Goal: Information Seeking & Learning: Learn about a topic

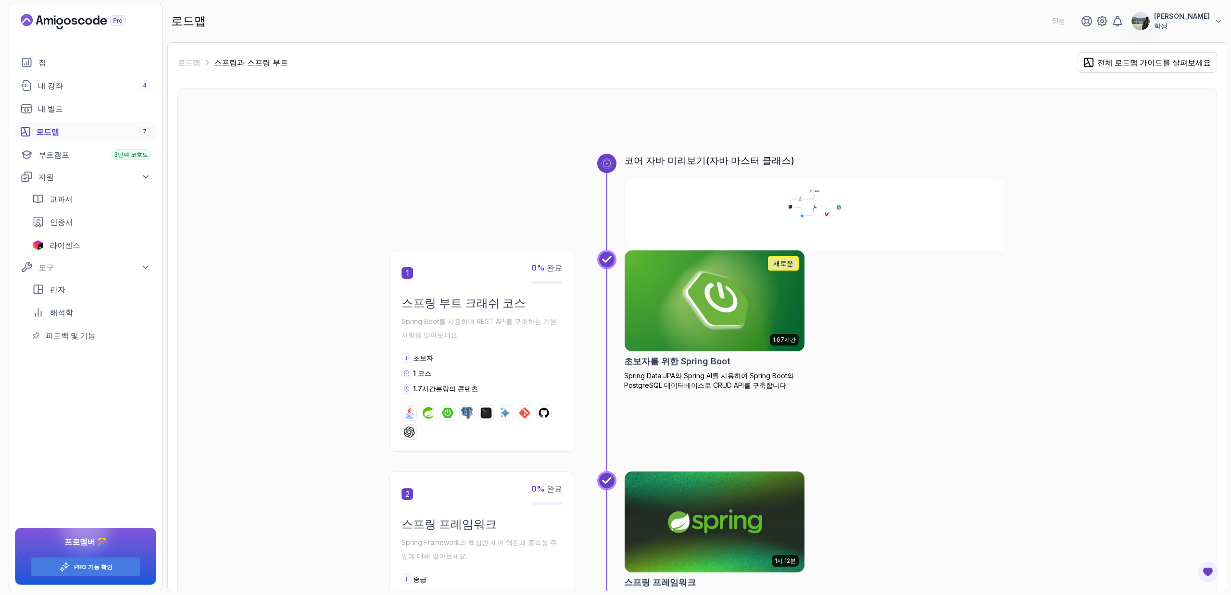
scroll to position [648, 0]
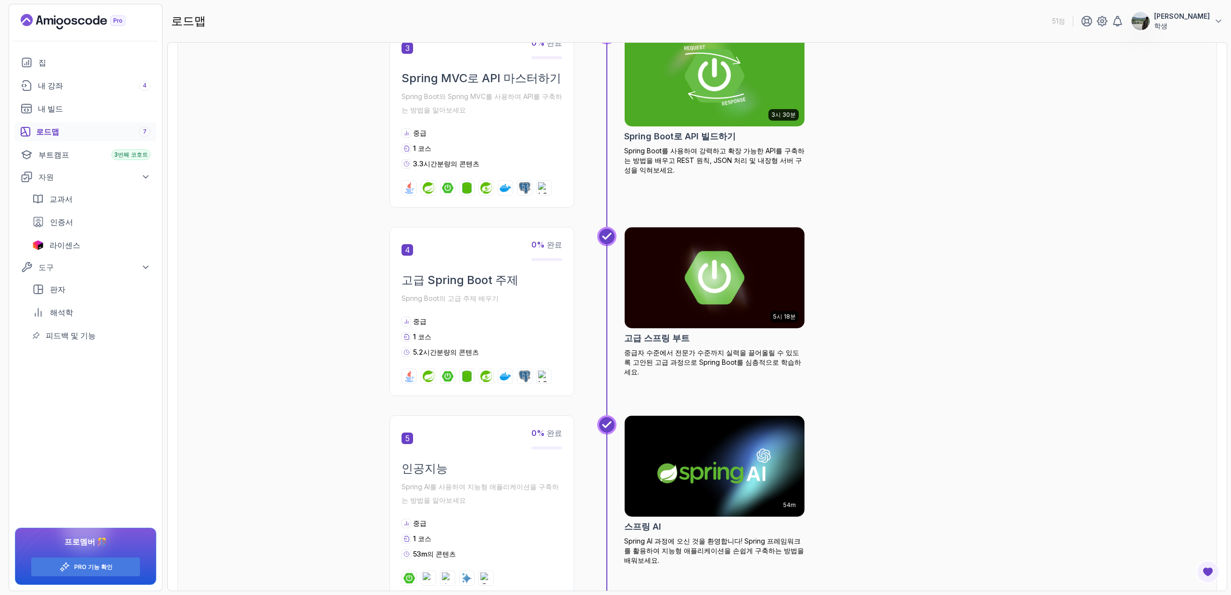
click at [1208, 15] on font "[PERSON_NAME]" at bounding box center [1182, 16] width 56 height 8
click at [1022, 138] on div "코어 자바 미리보기(자바 마스터 클래스) 1 0 % 완료 스프링 부트 크래쉬 코스 Spring Boot를 사용하여 REST API를 구축하는 …" at bounding box center [697, 426] width 1040 height 1972
click at [37, 18] on icon "랜딩 페이지" at bounding box center [73, 21] width 105 height 15
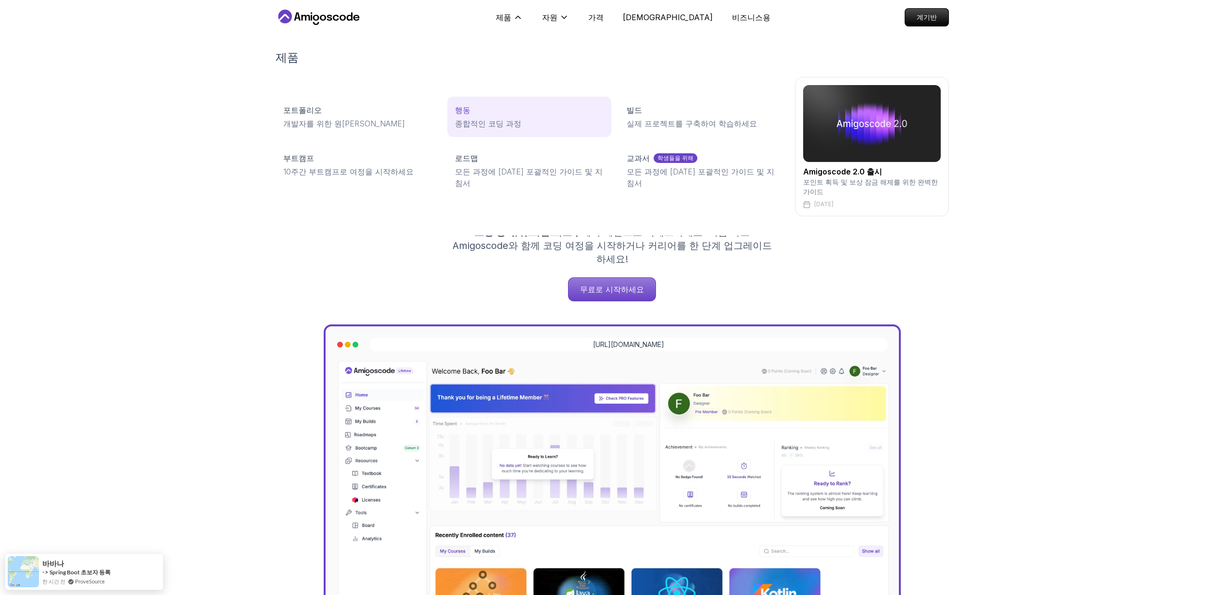
click at [554, 114] on div "행동" at bounding box center [529, 110] width 149 height 12
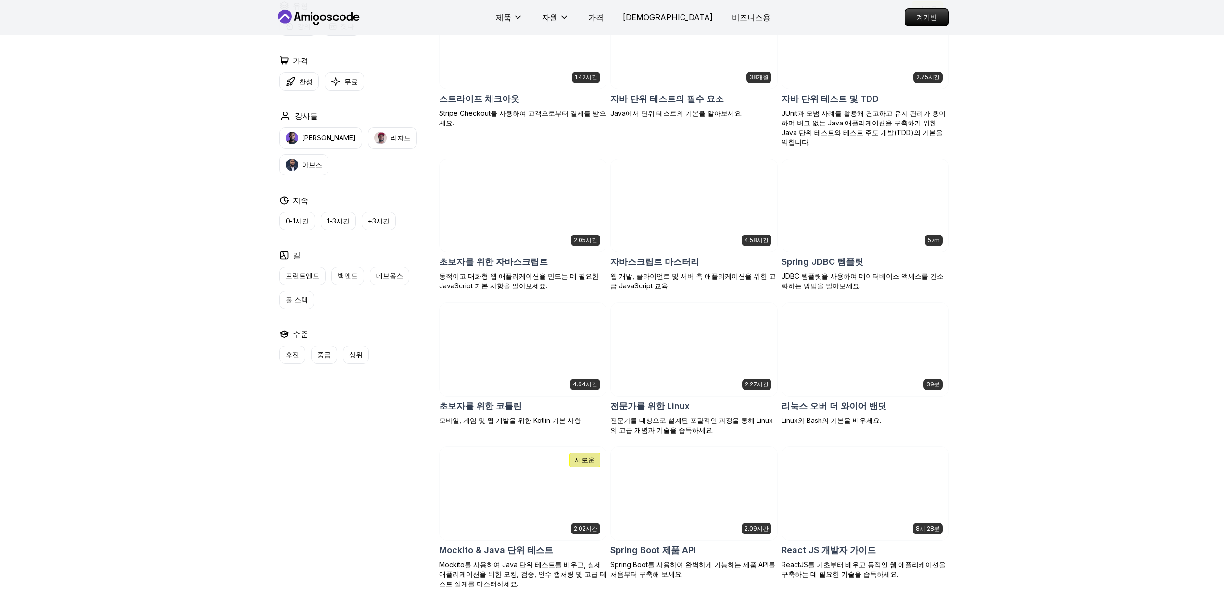
scroll to position [1967, 0]
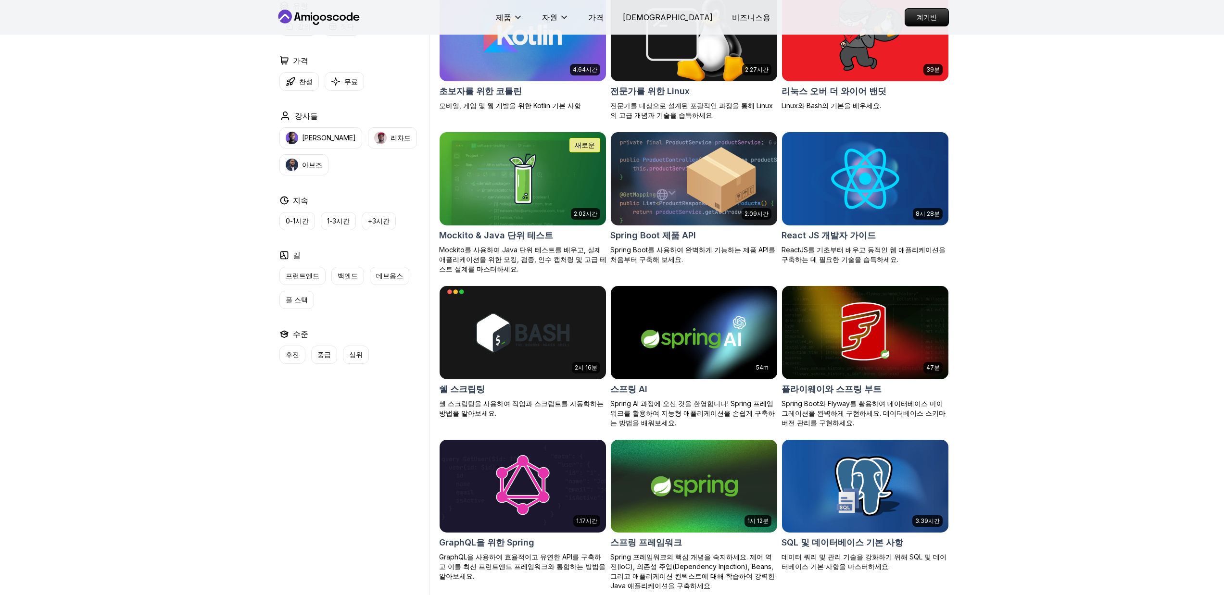
click at [755, 246] on font "Spring Boot를 사용하여 완벽하게 기능하는 제품 API를 처음부터 구축해 보세요." at bounding box center [692, 255] width 165 height 18
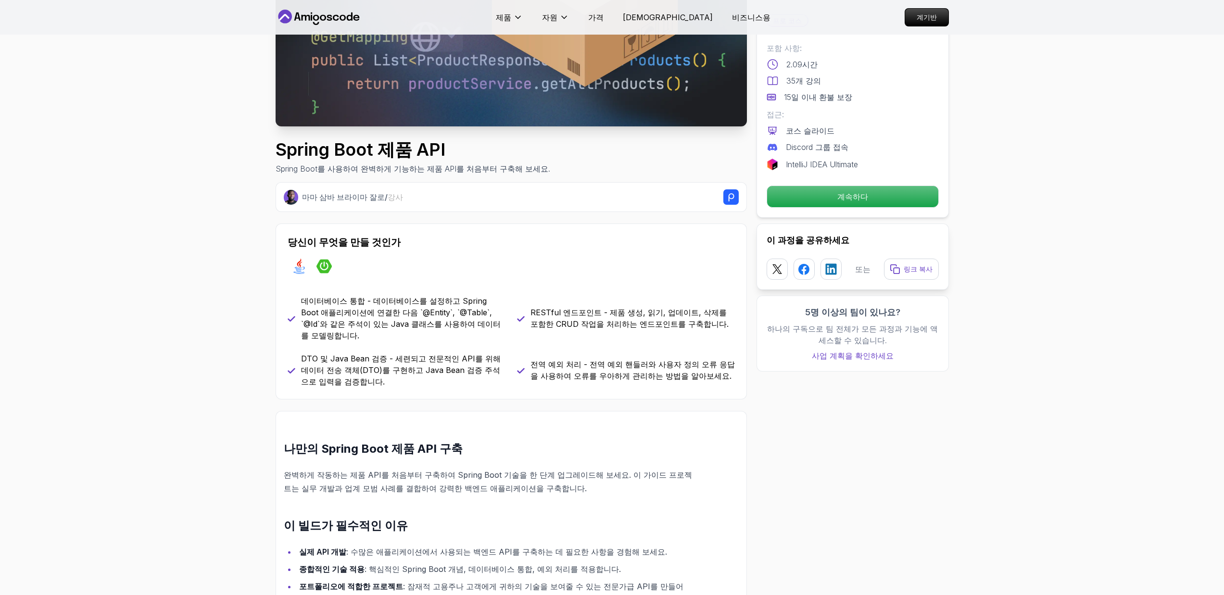
scroll to position [197, 0]
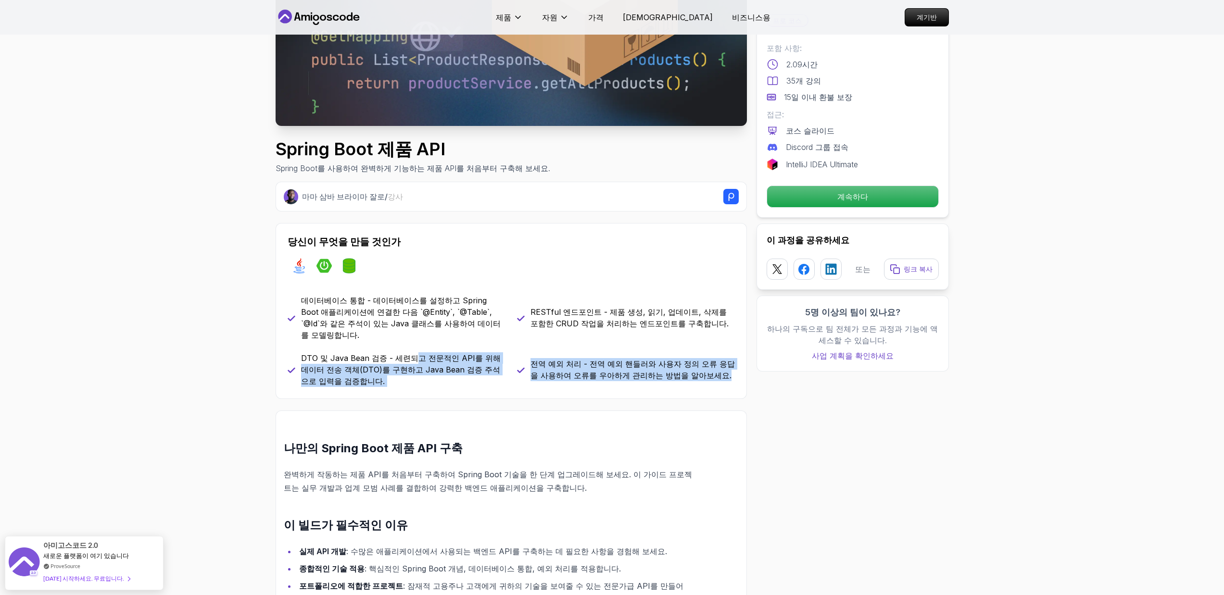
drag, startPoint x: 547, startPoint y: 388, endPoint x: 375, endPoint y: 333, distance: 180.7
click at [396, 339] on div "Spring Boot 제품 API Spring Boot를 사용하여 완벽하게 기능하는 제품 API를 처음부터 구축해 보세요. 마마 삼바 브라이마…" at bounding box center [511, 593] width 471 height 1465
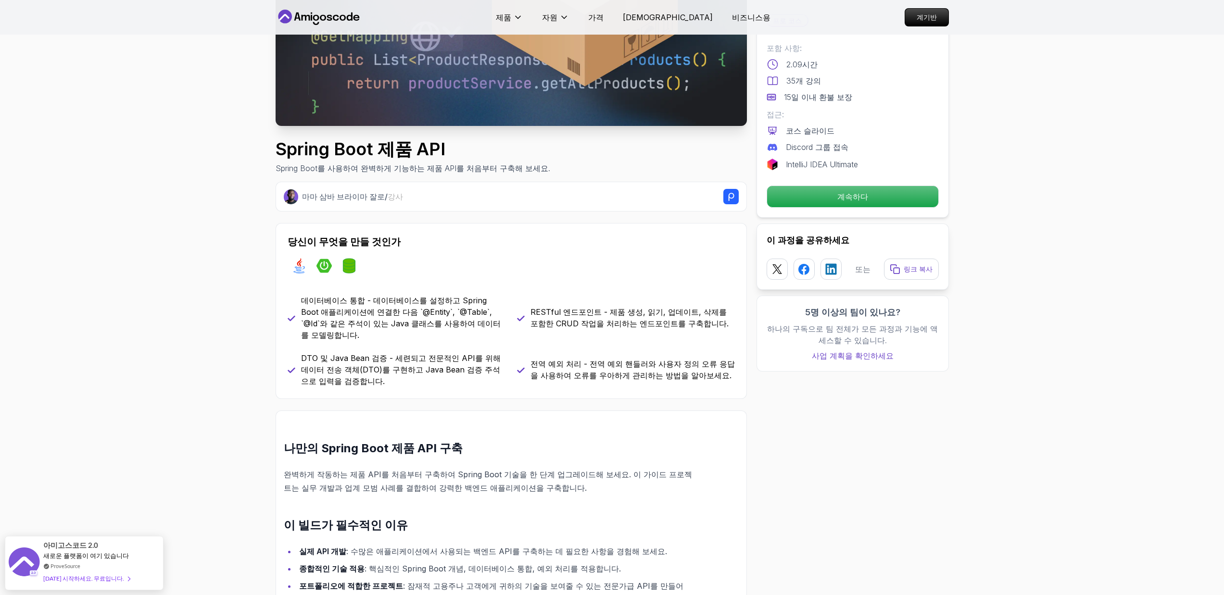
click at [376, 331] on div "데이터베이스 통합 - 데이터베이스를 설정하고 Spring Boot 애플리케이션에 연결한 다음 `@Entity`, `@Table`, `@Id`와…" at bounding box center [511, 341] width 447 height 92
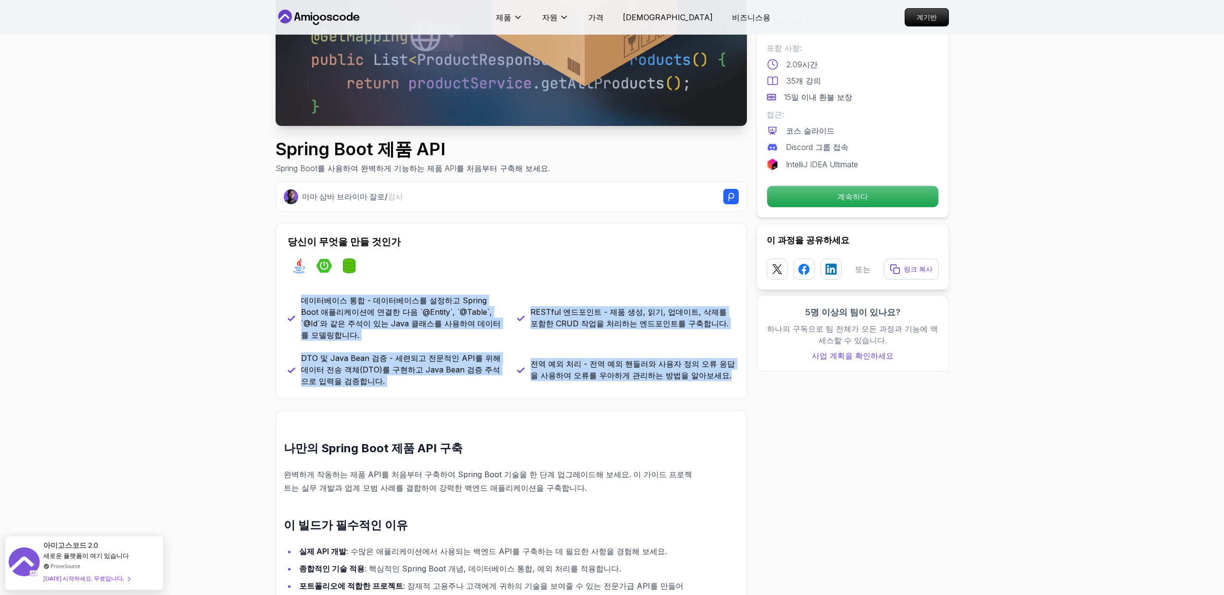
drag, startPoint x: 314, startPoint y: 294, endPoint x: 715, endPoint y: 362, distance: 407.1
click at [715, 362] on div "데이터베이스 통합 - 데이터베이스를 설정하고 Spring Boot 애플리케이션에 연결한 다음 `@Entity`, `@Table`, `@Id`와…" at bounding box center [511, 341] width 447 height 92
click at [716, 362] on p "전역 예외 처리 - 전역 예외 핸들러와 사용자 정의 오류 응답을 사용하여 오류를 우아하게 관리하는 방법을 알아보세요." at bounding box center [632, 369] width 204 height 23
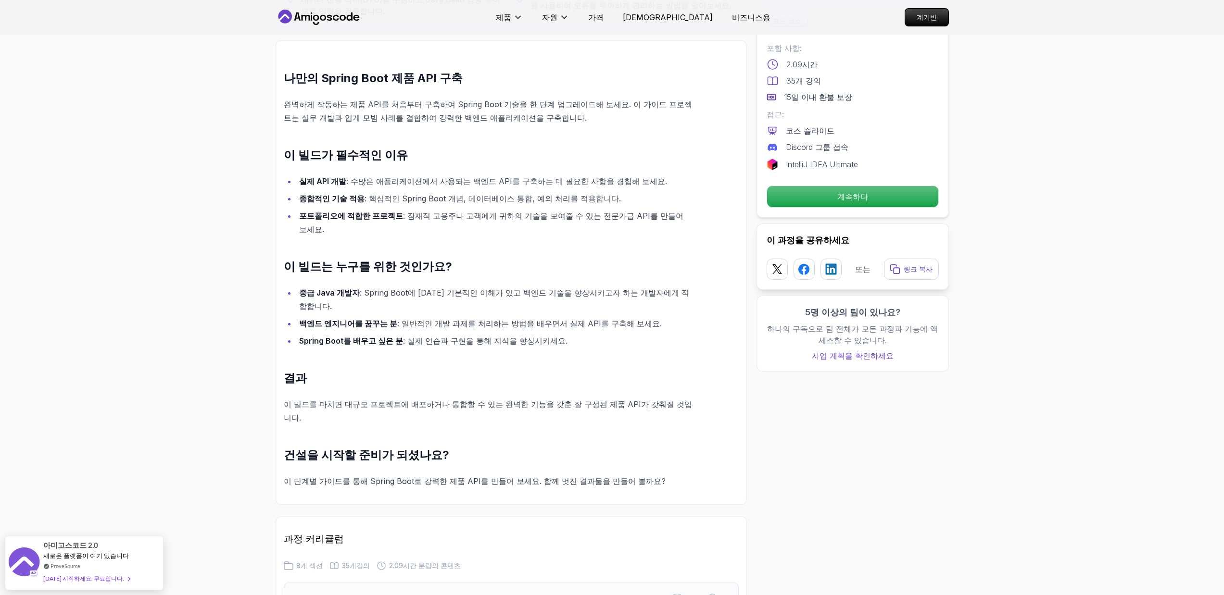
scroll to position [580, 0]
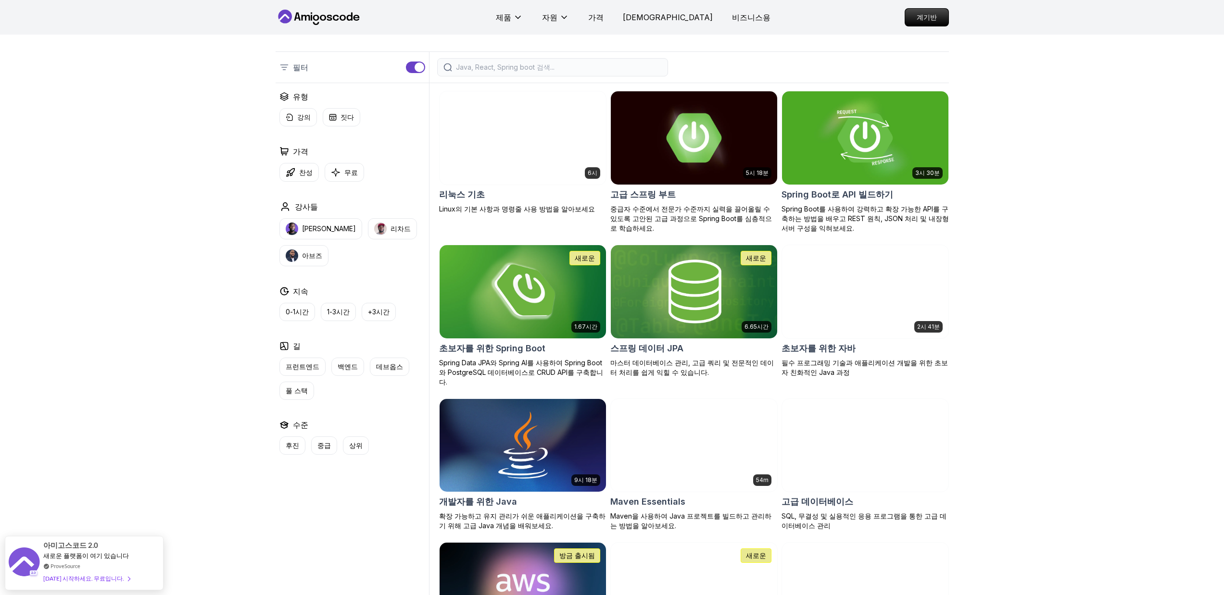
scroll to position [211, 0]
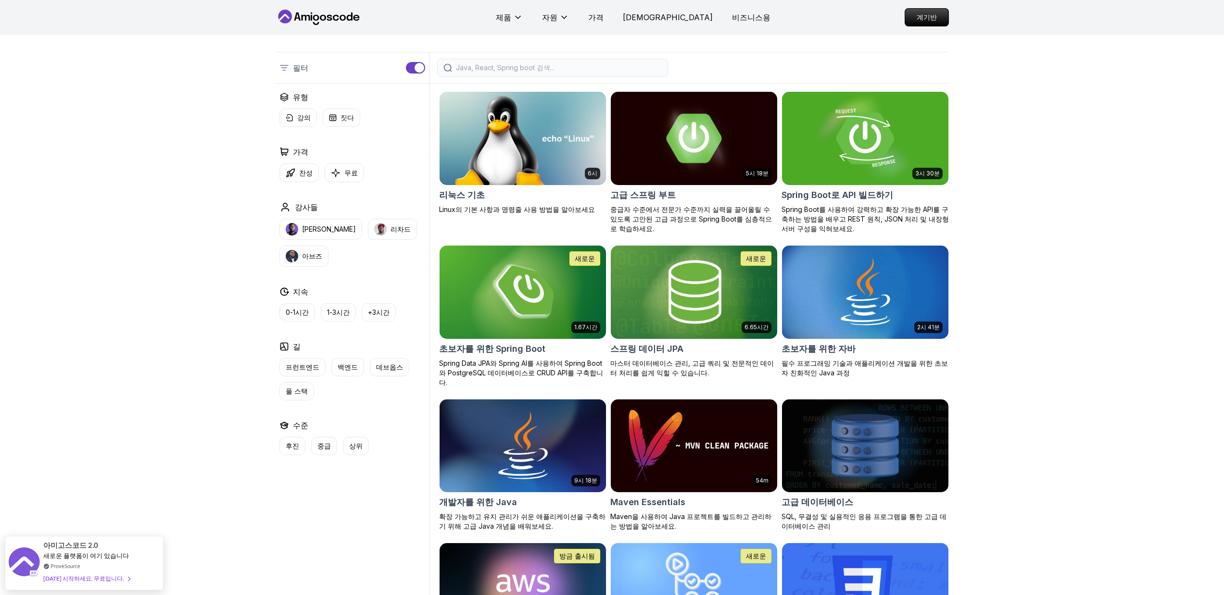
click at [898, 164] on img at bounding box center [865, 138] width 175 height 98
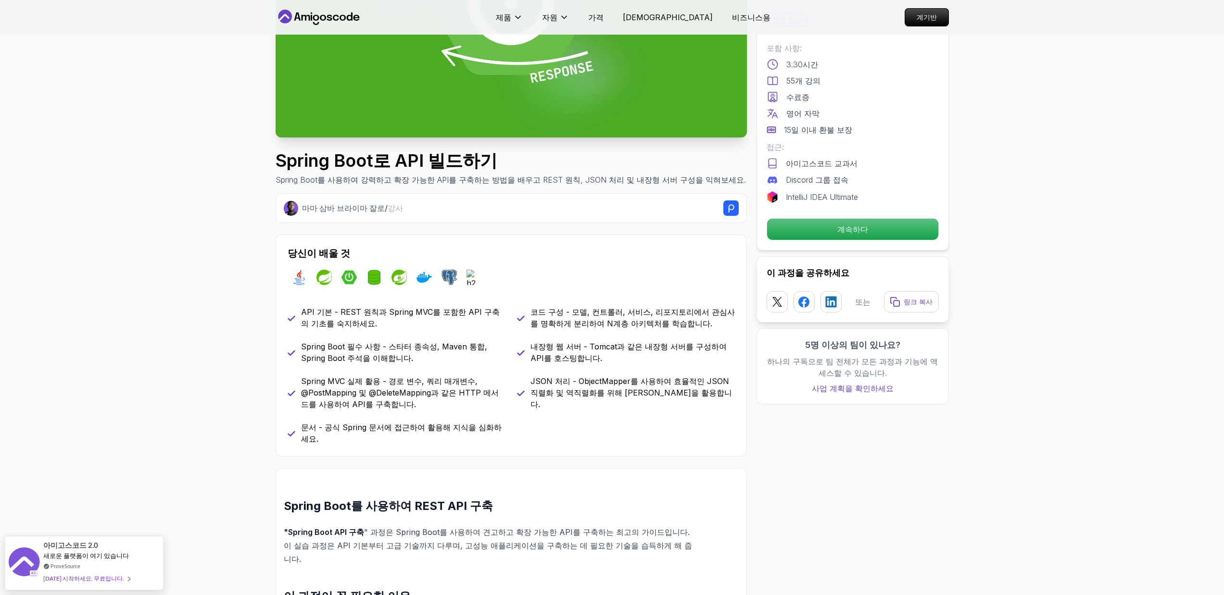
scroll to position [153, 0]
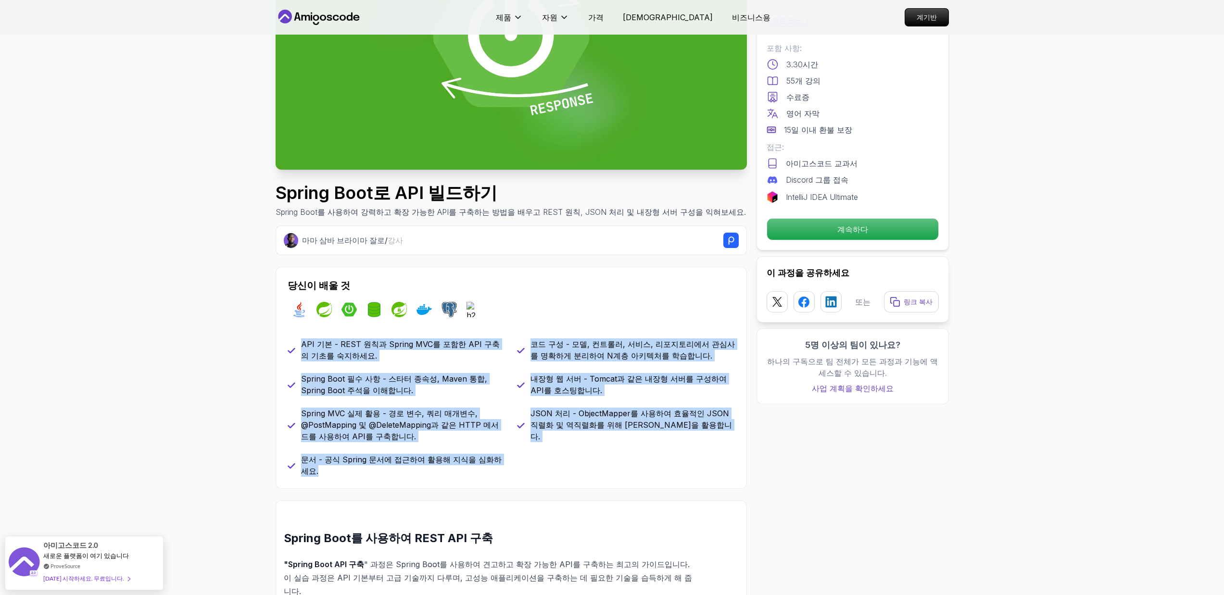
drag, startPoint x: 448, startPoint y: 354, endPoint x: 495, endPoint y: 465, distance: 120.0
click at [495, 465] on div "API 기본 - REST 원칙과 Spring MVC를 포함한 API 구축의 기초를 숙지하세요. 코드 구성 - 모델, 컨트롤러, 서비스, 리포지…" at bounding box center [511, 408] width 447 height 138
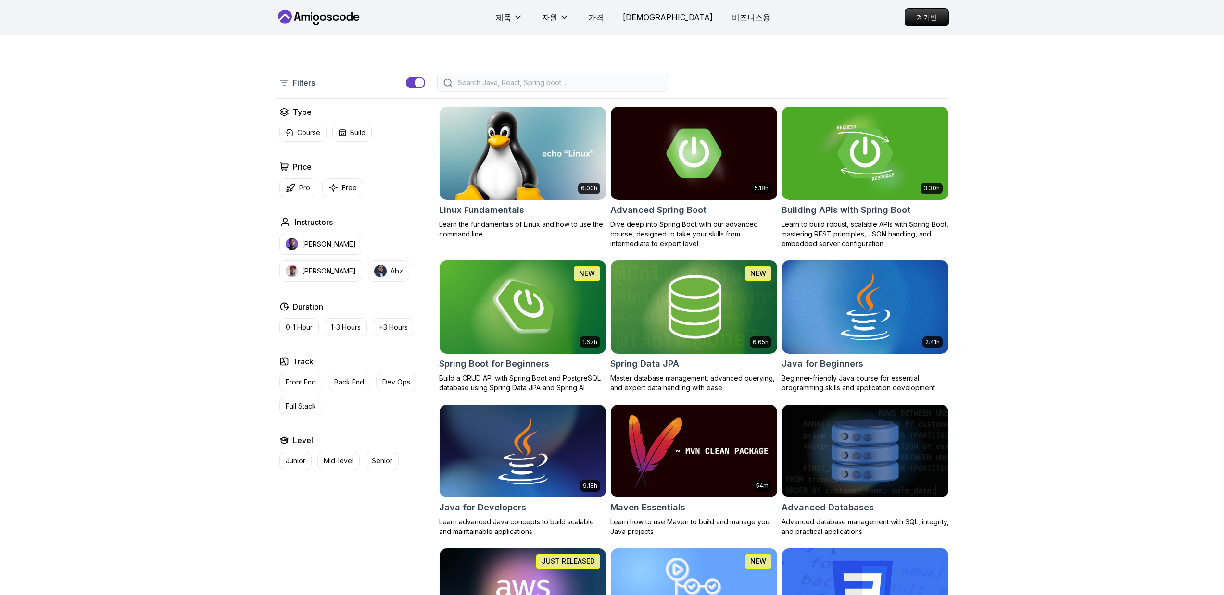
scroll to position [211, 0]
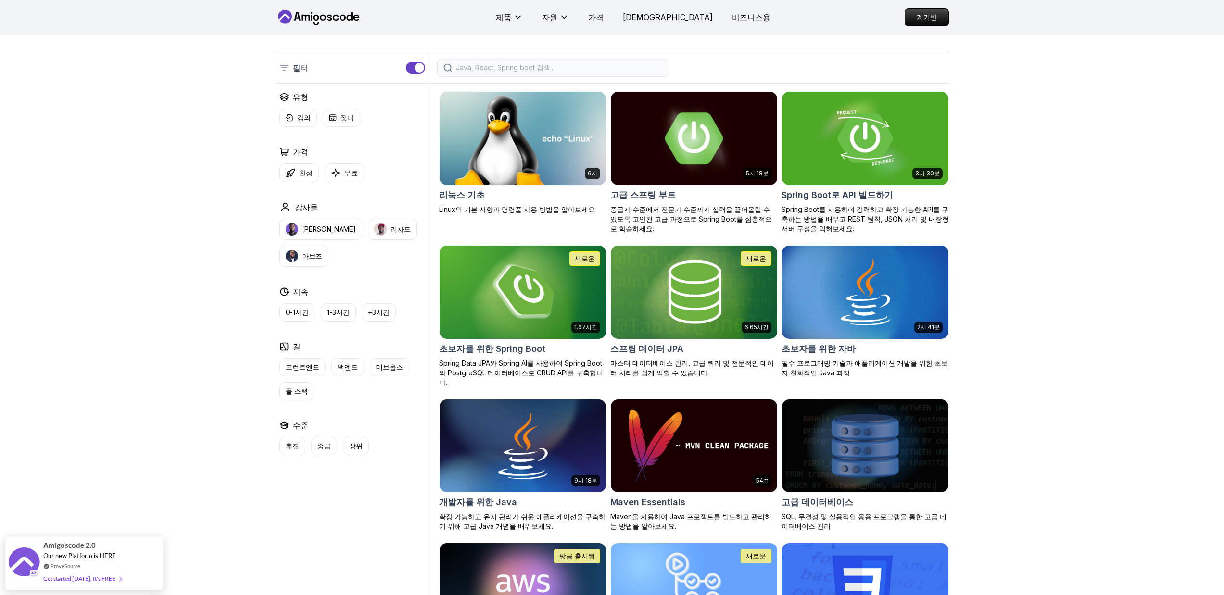
click at [681, 213] on font "중급자 수준에서 전문가 수준까지 실력을 끌어올릴 수 있도록 고안된 고급 과정으로 Spring Boot를 심층적으로 학습하세요." at bounding box center [691, 218] width 162 height 27
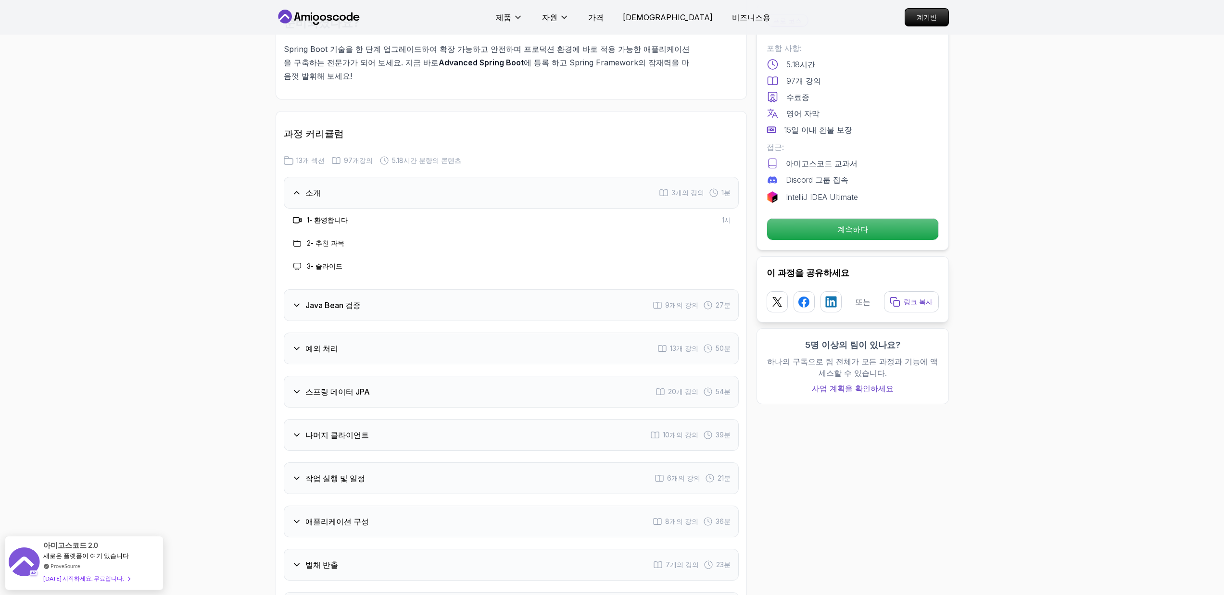
scroll to position [1235, 0]
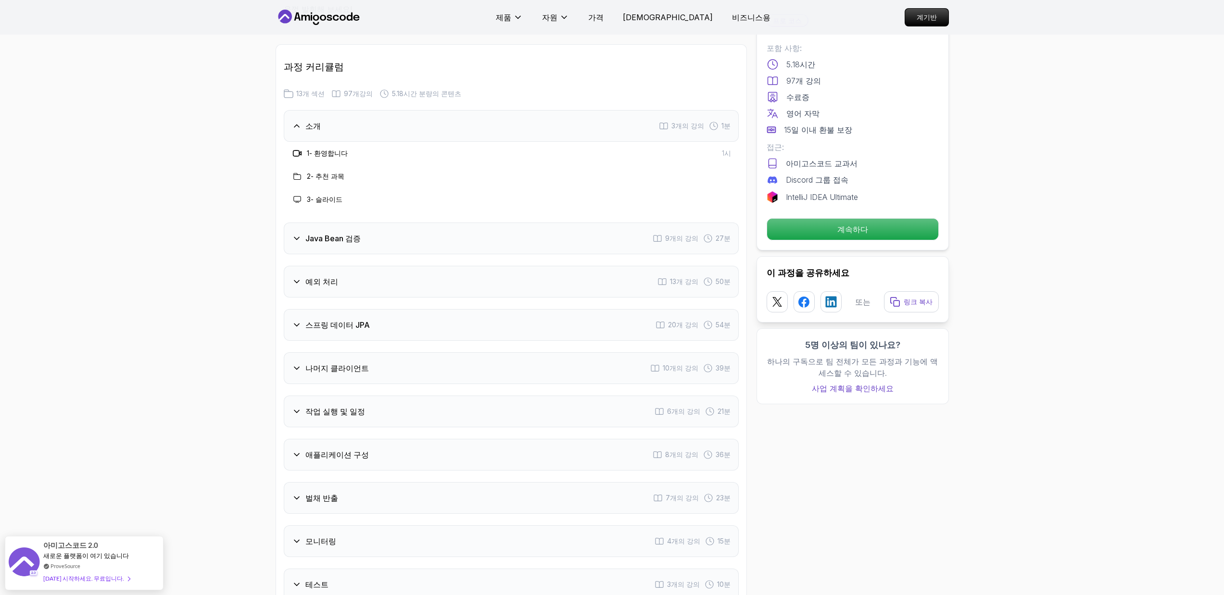
click at [354, 220] on div "소개 3개의 강의 1분 1 - 환영합니다 1시 2 - 추천 과목 3 - 슬라이드 Java Bean 검증 9개의 강의 27분 예외 처리 13개 …" at bounding box center [511, 420] width 455 height 620
click at [343, 266] on div "예외 처리 13개 강의 50분" at bounding box center [511, 282] width 455 height 32
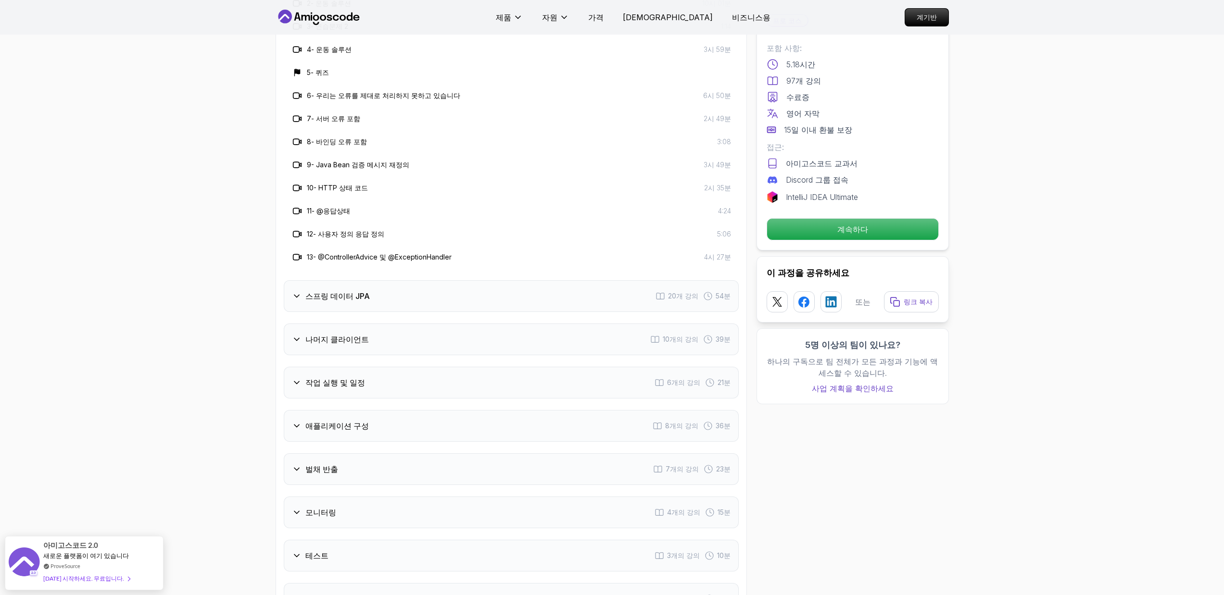
scroll to position [1586, 0]
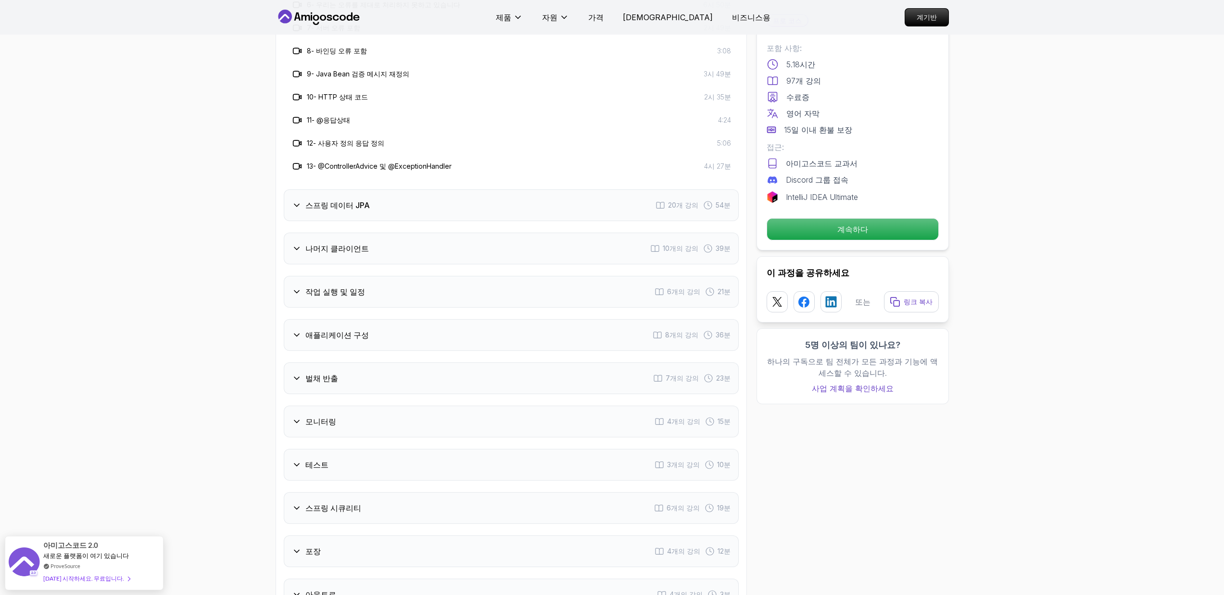
click at [343, 287] on font "작업 실행 및 일정" at bounding box center [335, 292] width 60 height 10
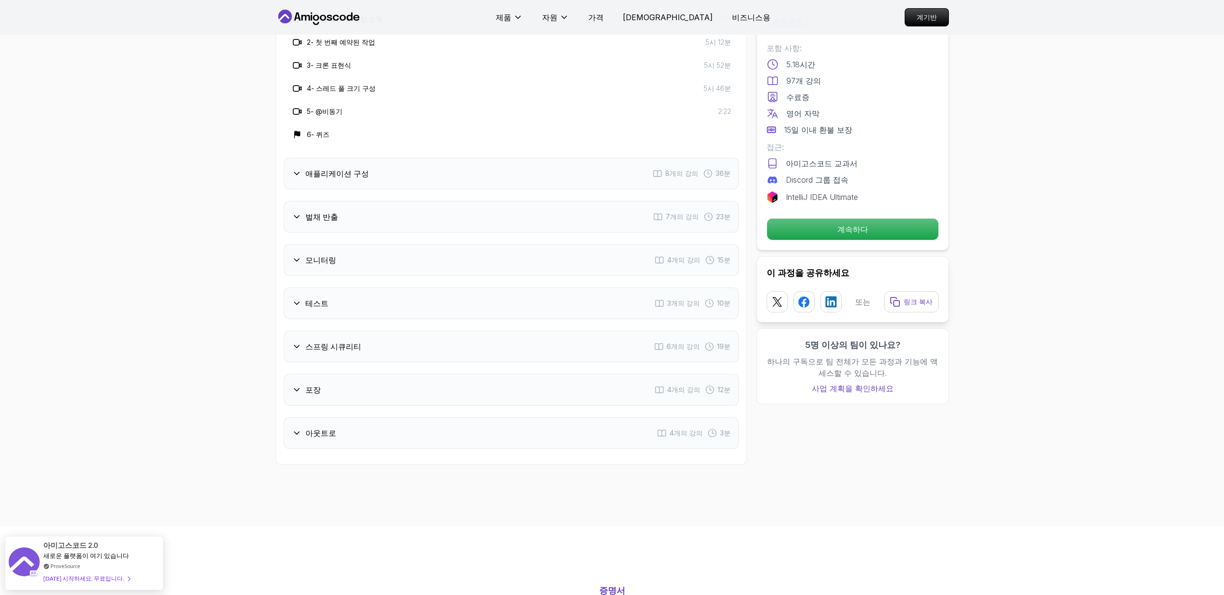
click at [333, 333] on div "소개 3개의 강의 1분 Java Bean 검증 9개의 강의 27분 예외 처리 13개 강의 50분 스프링 데이터 JPA 20개 강의 54분 나머…" at bounding box center [511, 105] width 455 height 690
click at [340, 331] on div "스프링 시큐리티 6개의 강의 19분" at bounding box center [511, 347] width 455 height 32
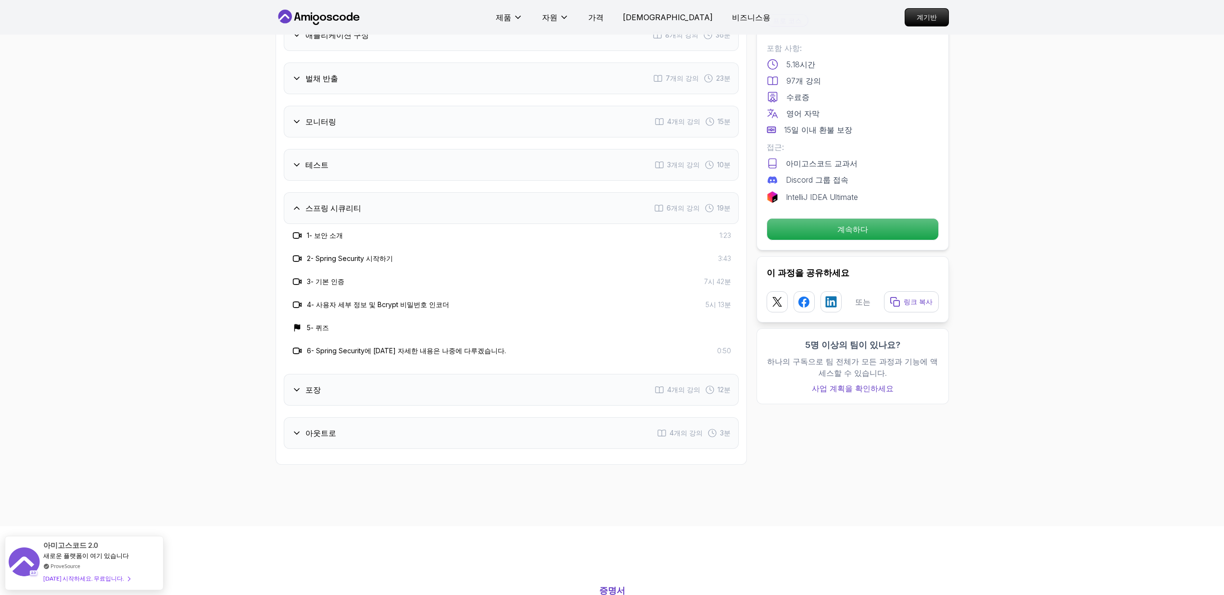
click at [384, 374] on div "포장 4개의 강의 12분" at bounding box center [511, 390] width 455 height 32
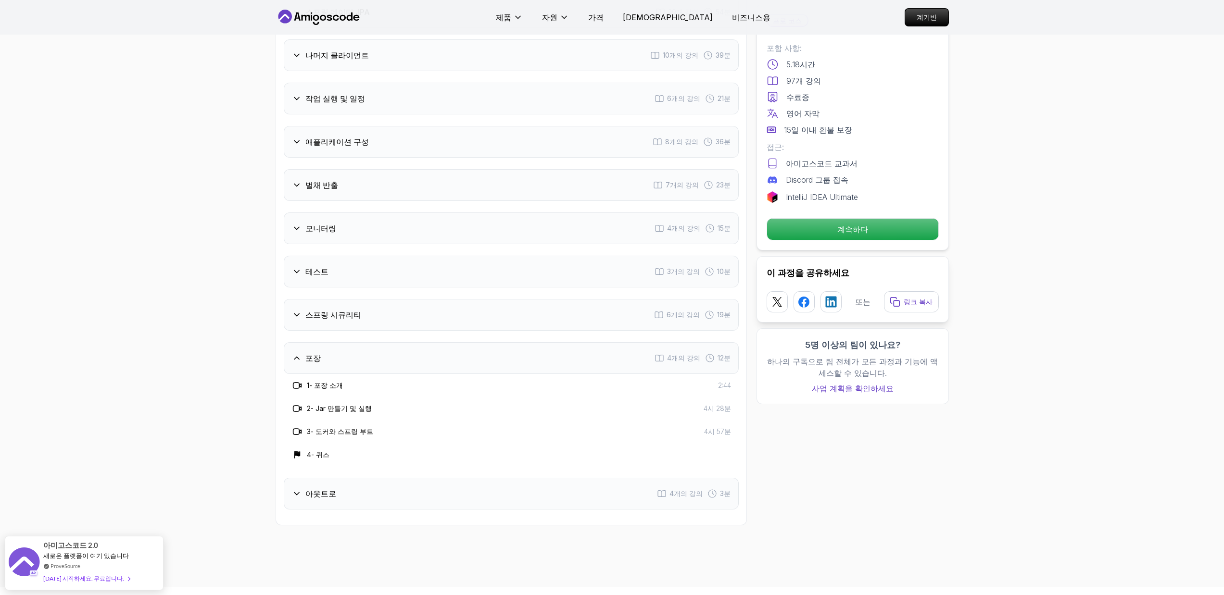
scroll to position [1477, 0]
click at [366, 258] on div "테스트 3개의 강의 10분" at bounding box center [511, 274] width 455 height 32
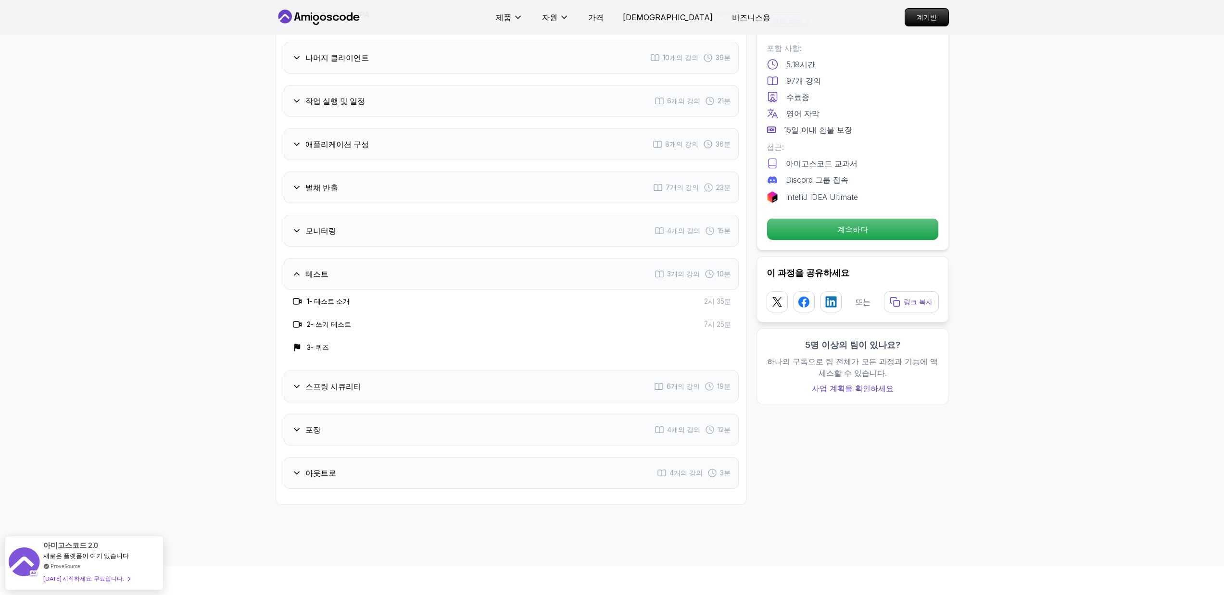
click at [385, 215] on div "모니터링 4개의 강의 15분" at bounding box center [511, 231] width 455 height 32
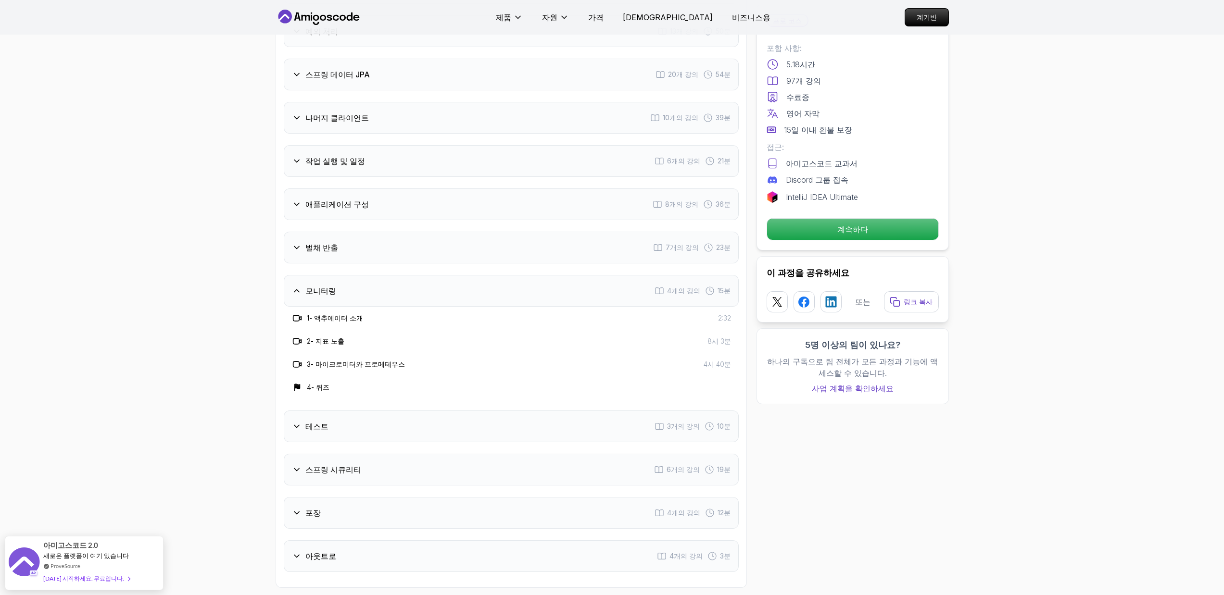
scroll to position [1407, 0]
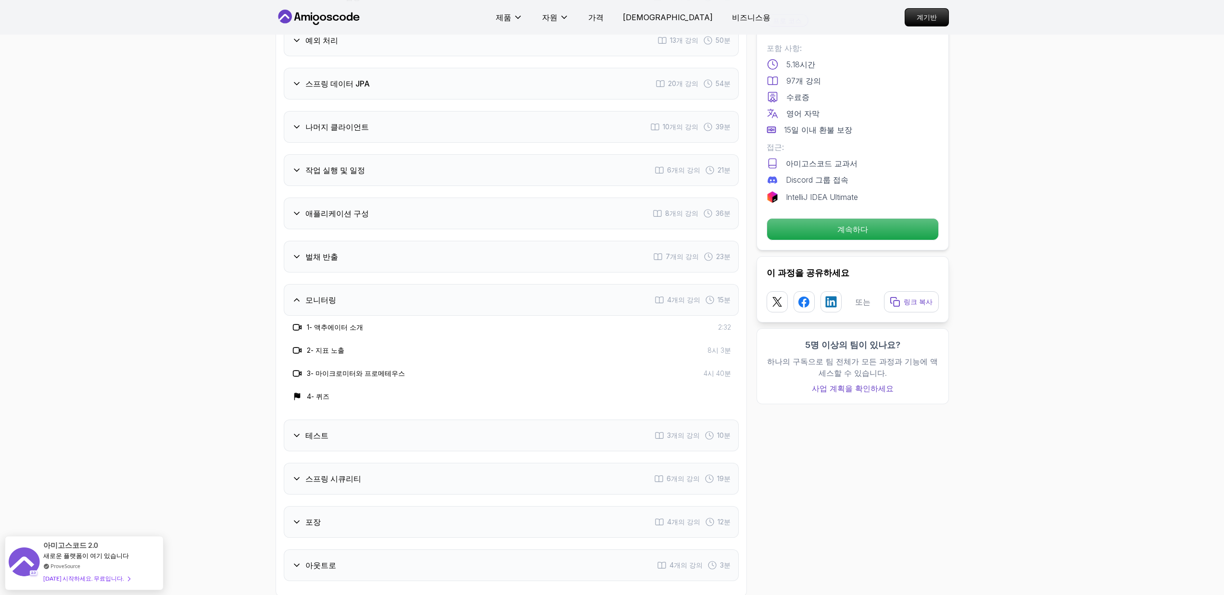
click at [383, 241] on div "벌채 반출 7개의 강의 23분" at bounding box center [511, 257] width 455 height 32
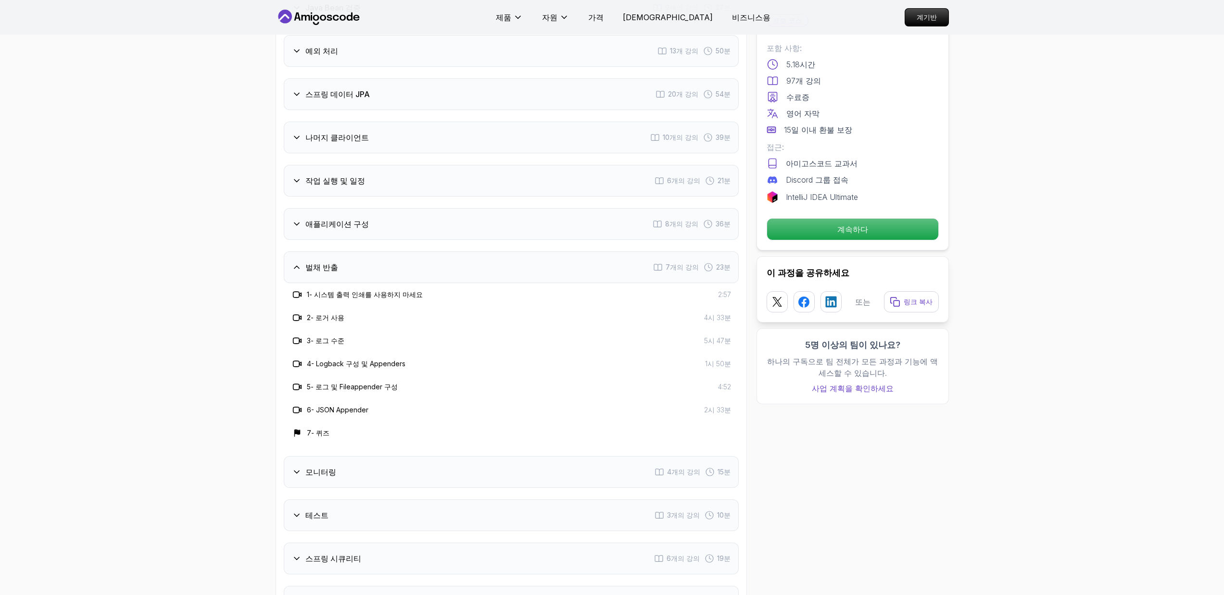
scroll to position [1394, 0]
click at [405, 211] on div "애플리케이션 구성 8개의 강의 36분" at bounding box center [511, 227] width 455 height 32
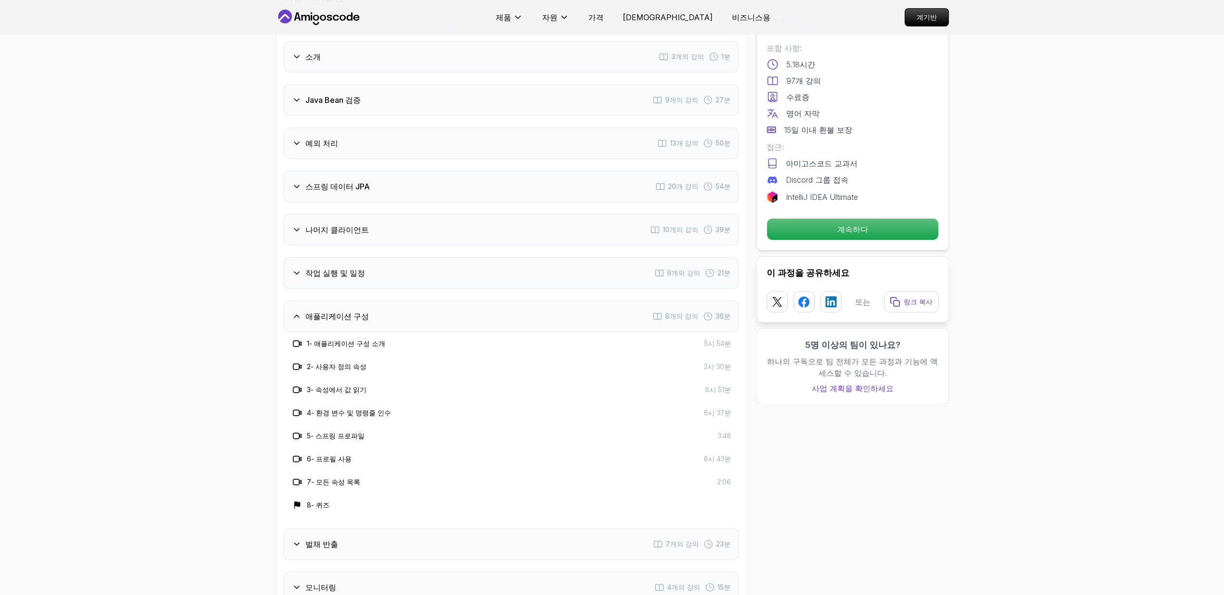
scroll to position [1300, 0]
click at [389, 262] on div "작업 실행 및 일정 6개의 강의 21분" at bounding box center [511, 278] width 455 height 32
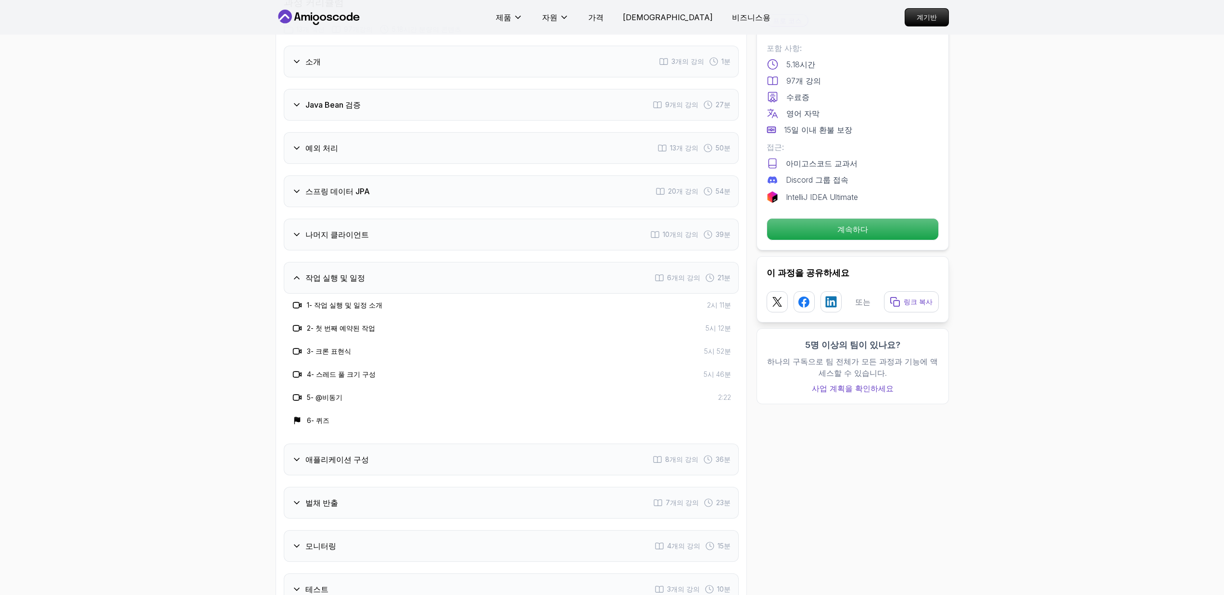
click at [401, 219] on div "나머지 클라이언트 10개의 강의 39분" at bounding box center [511, 235] width 455 height 32
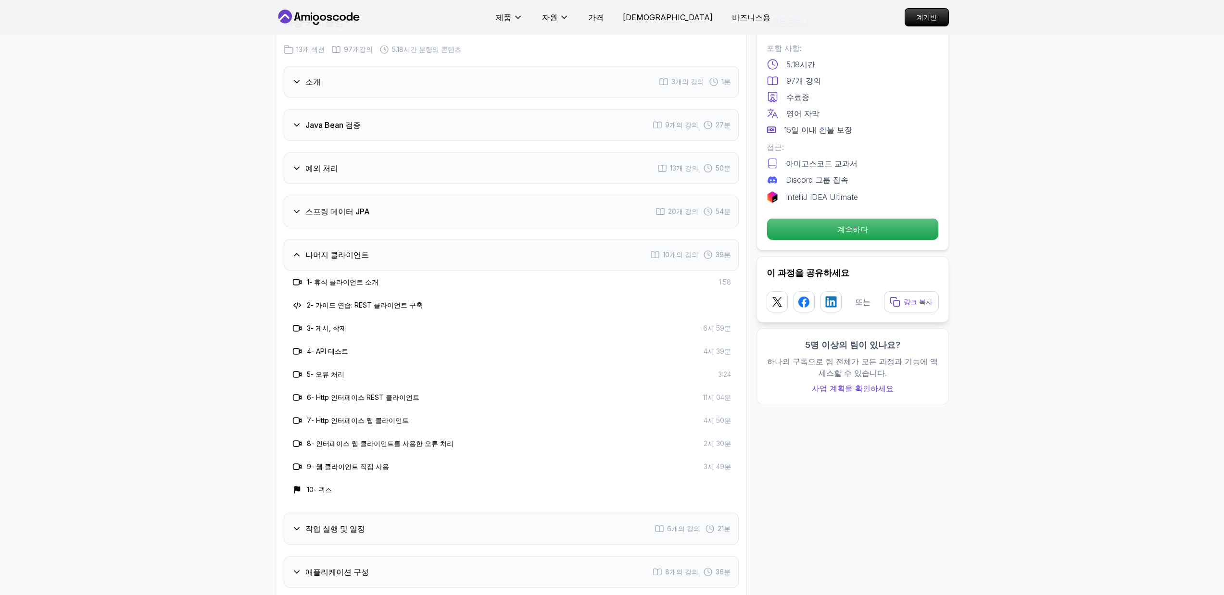
scroll to position [1277, 0]
click at [415, 199] on div "스프링 데이터 JPA 20개 강의 54분" at bounding box center [511, 215] width 455 height 32
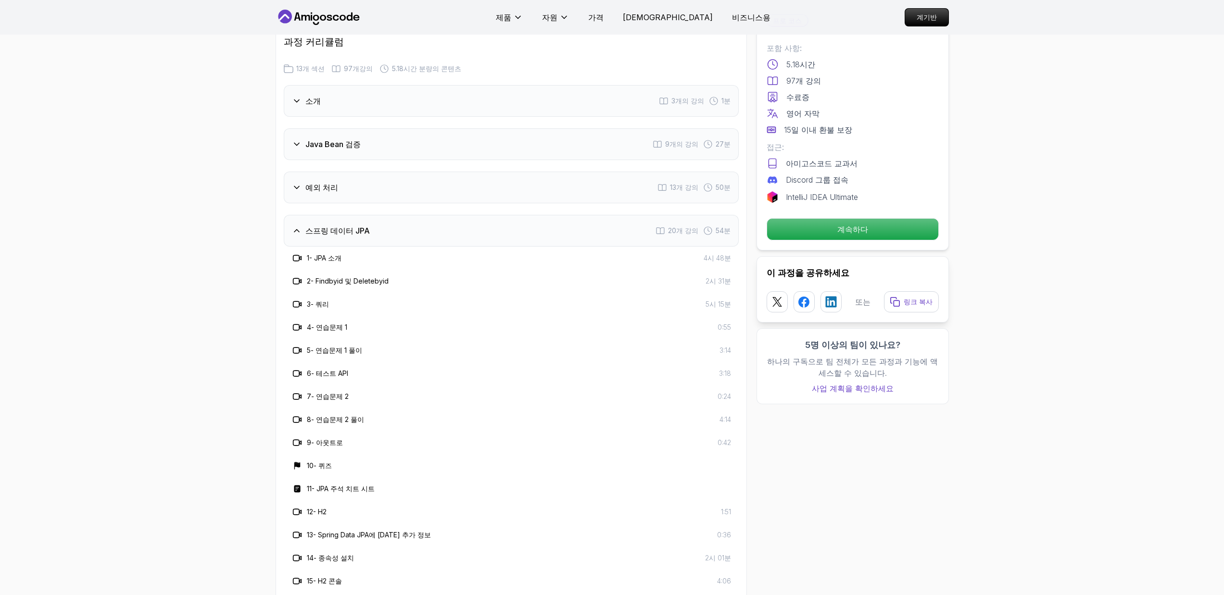
scroll to position [1259, 0]
click at [421, 173] on div "예외 처리 13개 강의 50분" at bounding box center [511, 189] width 455 height 32
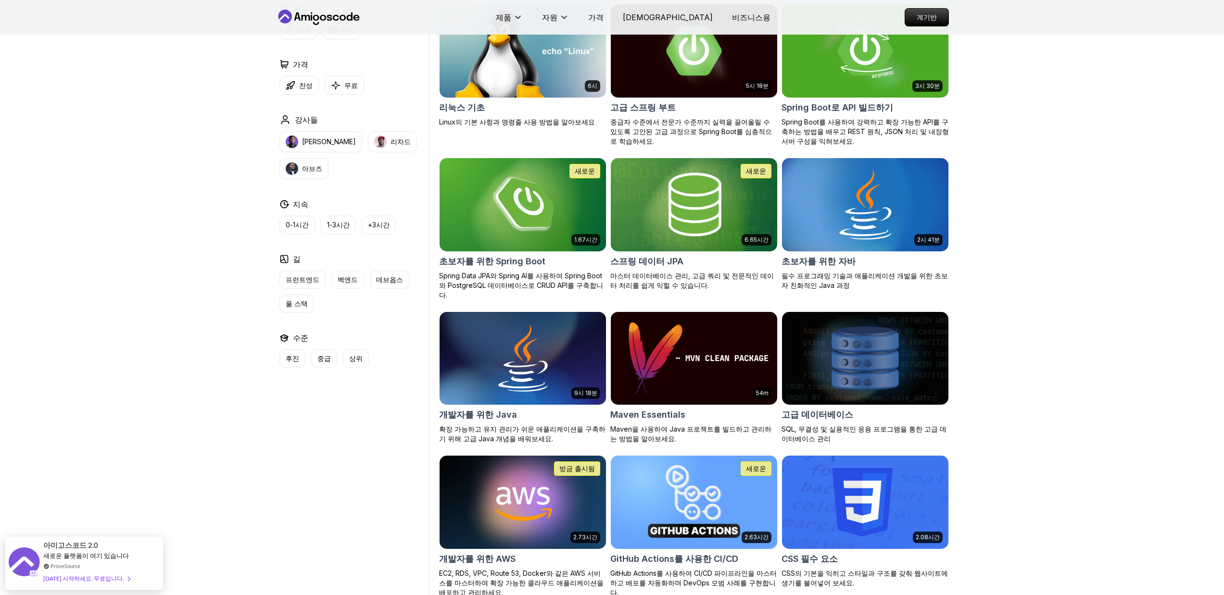
scroll to position [302, 0]
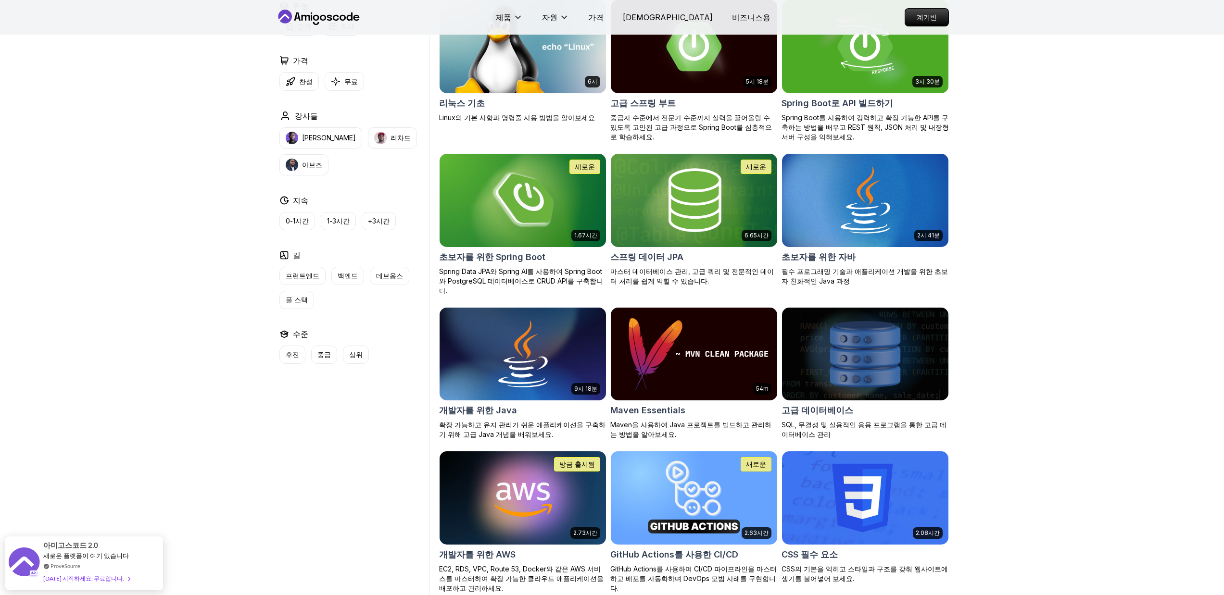
click at [892, 322] on img at bounding box center [865, 354] width 175 height 98
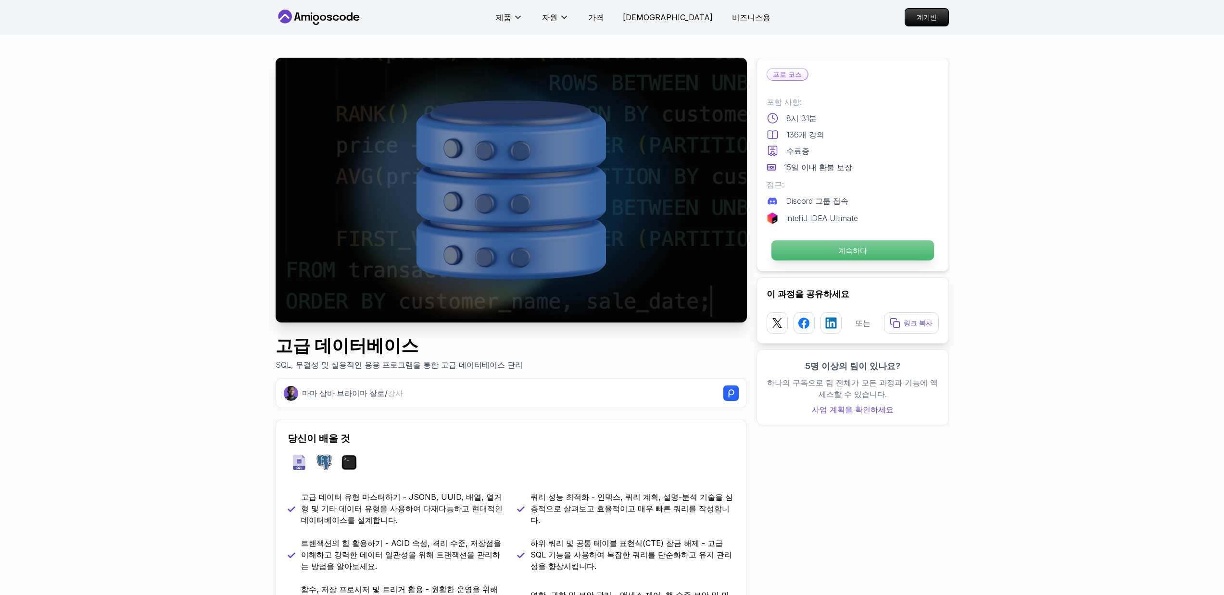
click at [879, 251] on p "계속하다" at bounding box center [852, 250] width 163 height 20
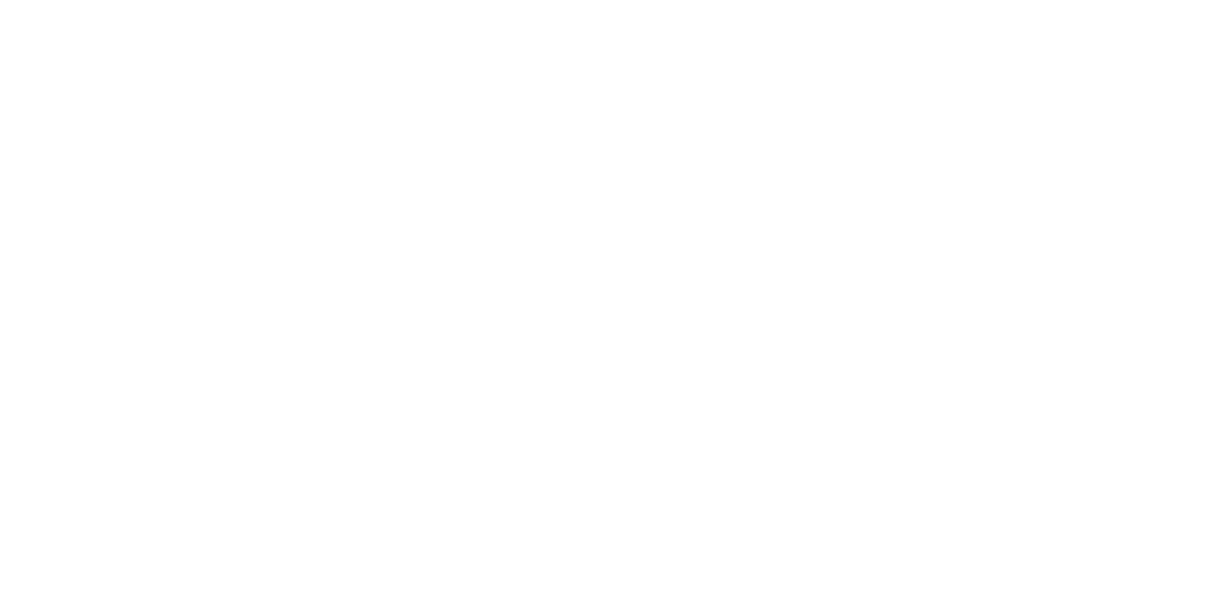
click at [873, 0] on html "0초 Original text Rate this translation Your feedback will be used to help impro…" at bounding box center [615, 0] width 1231 height 0
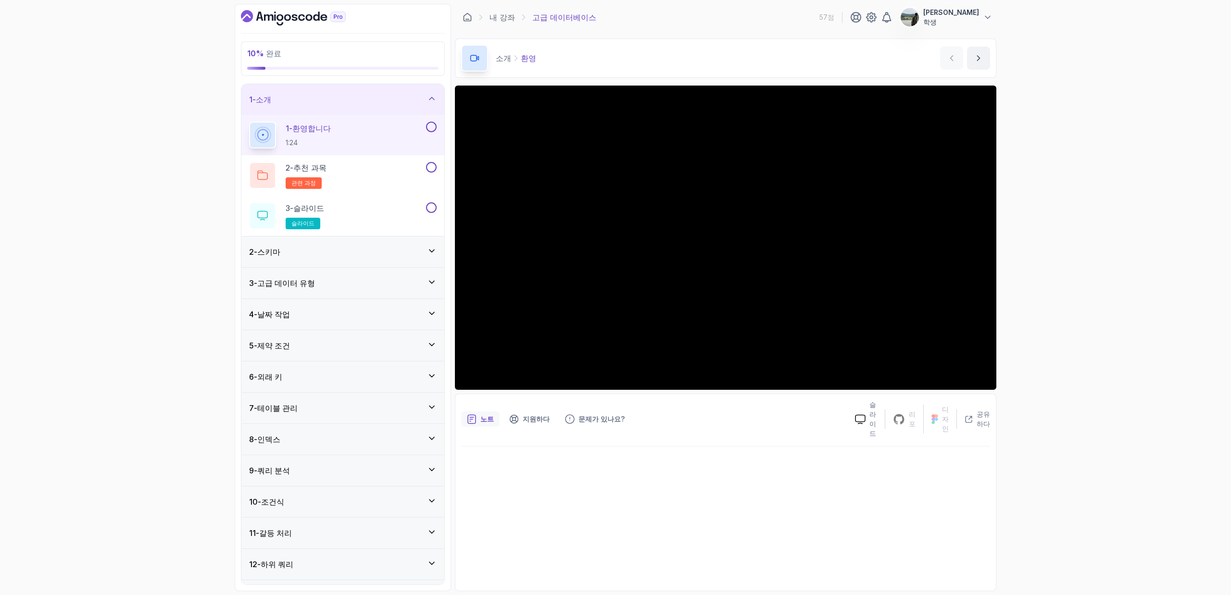
click at [374, 464] on div "9 - 쿼리 분석" at bounding box center [342, 470] width 203 height 31
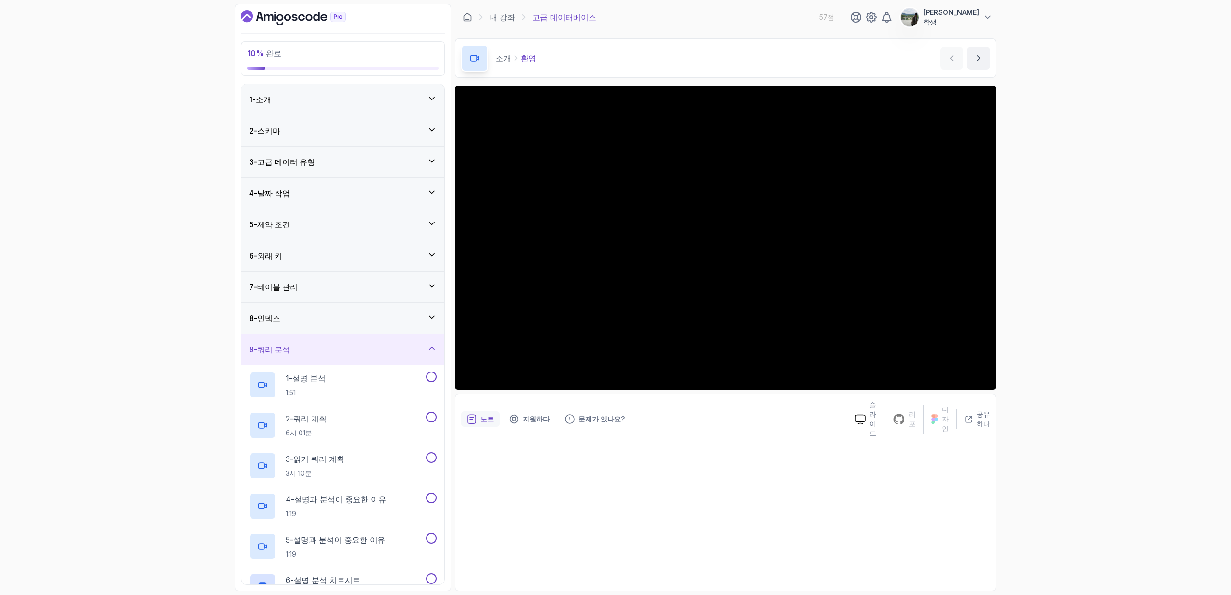
click at [387, 323] on div "8 - 인덱스" at bounding box center [343, 319] width 188 height 12
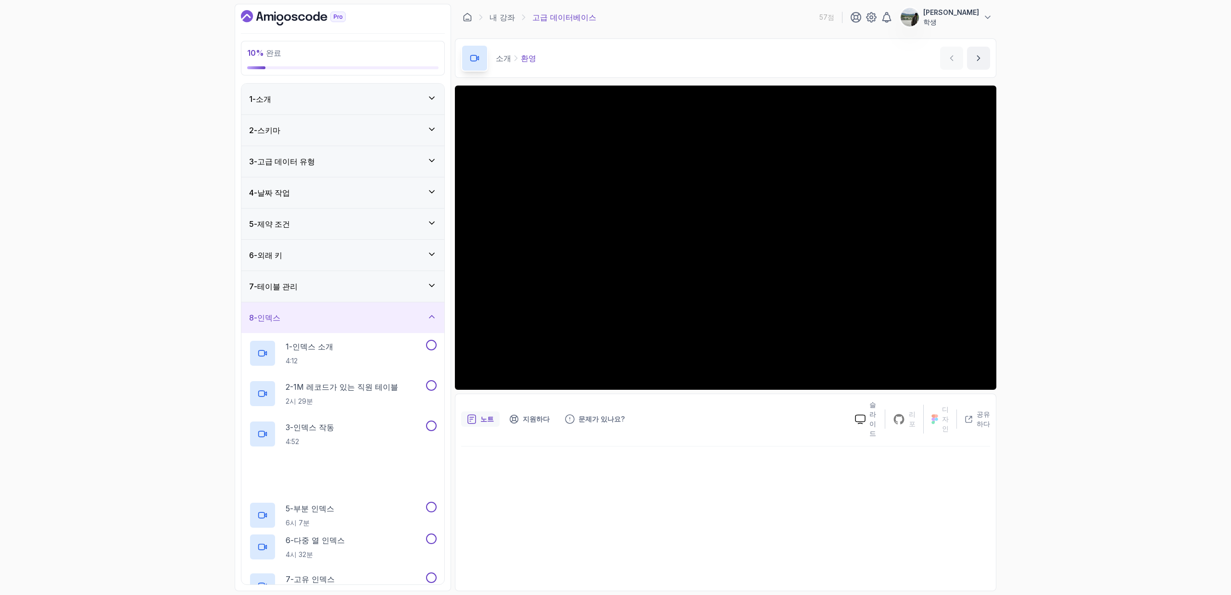
click at [401, 285] on div "7 - 테이블 관리" at bounding box center [343, 287] width 188 height 12
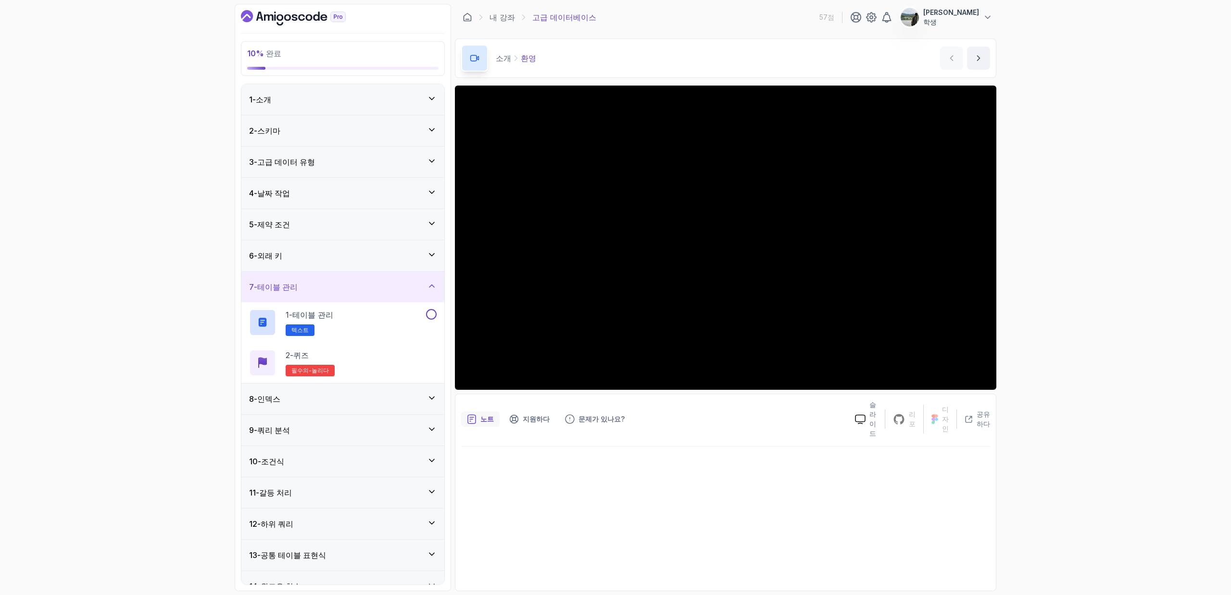
click at [415, 254] on div "6 - 외래 키" at bounding box center [343, 256] width 188 height 12
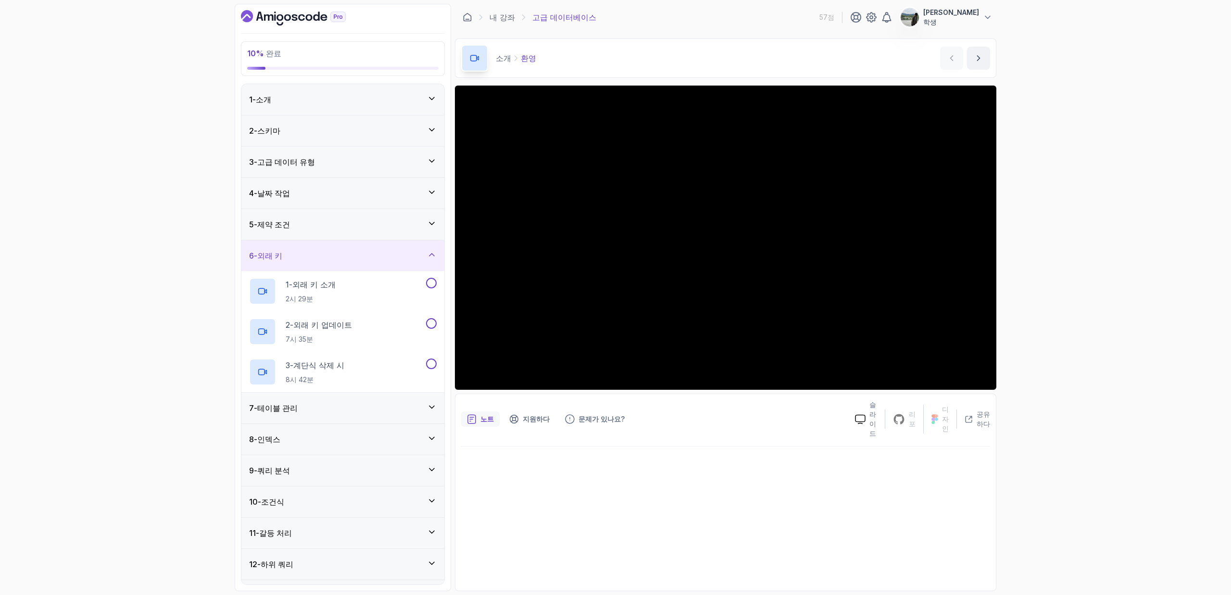
click at [419, 209] on div "5 - 제약 조건" at bounding box center [342, 224] width 203 height 31
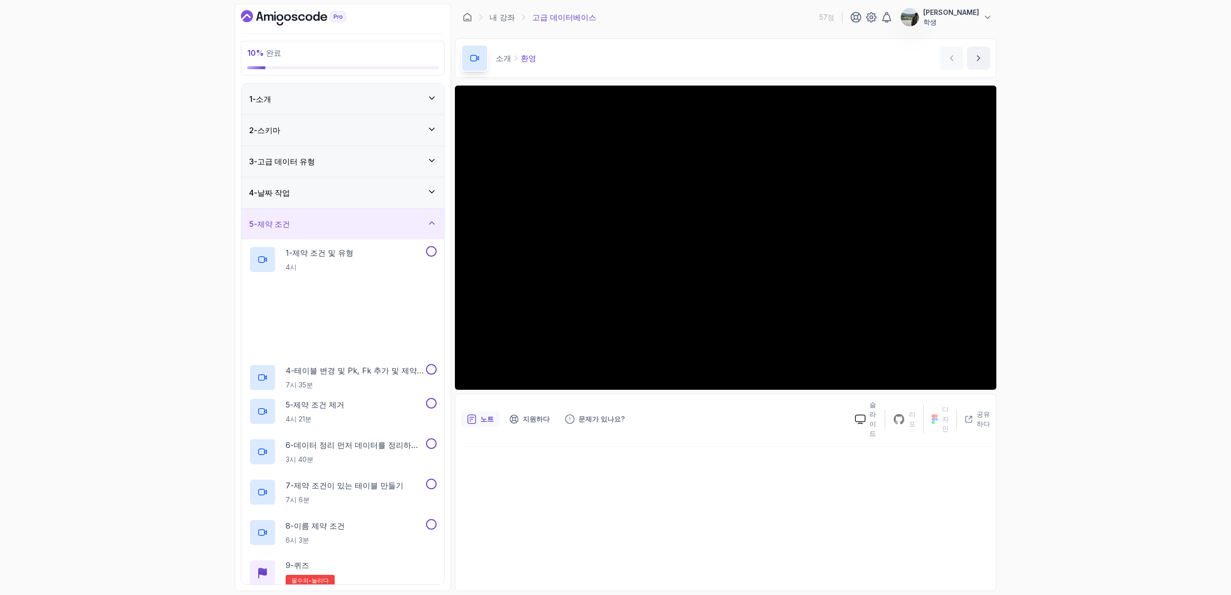
click at [411, 178] on div "4 - 날짜 작업" at bounding box center [342, 192] width 203 height 31
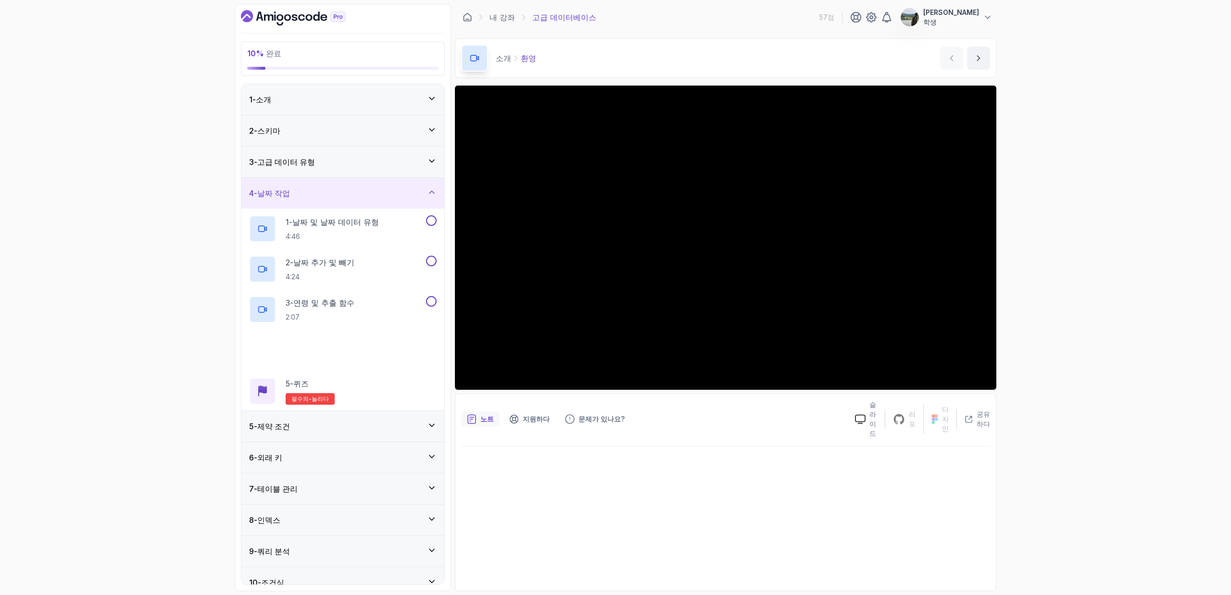
click at [413, 157] on div "3 - 고급 데이터 유형" at bounding box center [343, 162] width 188 height 12
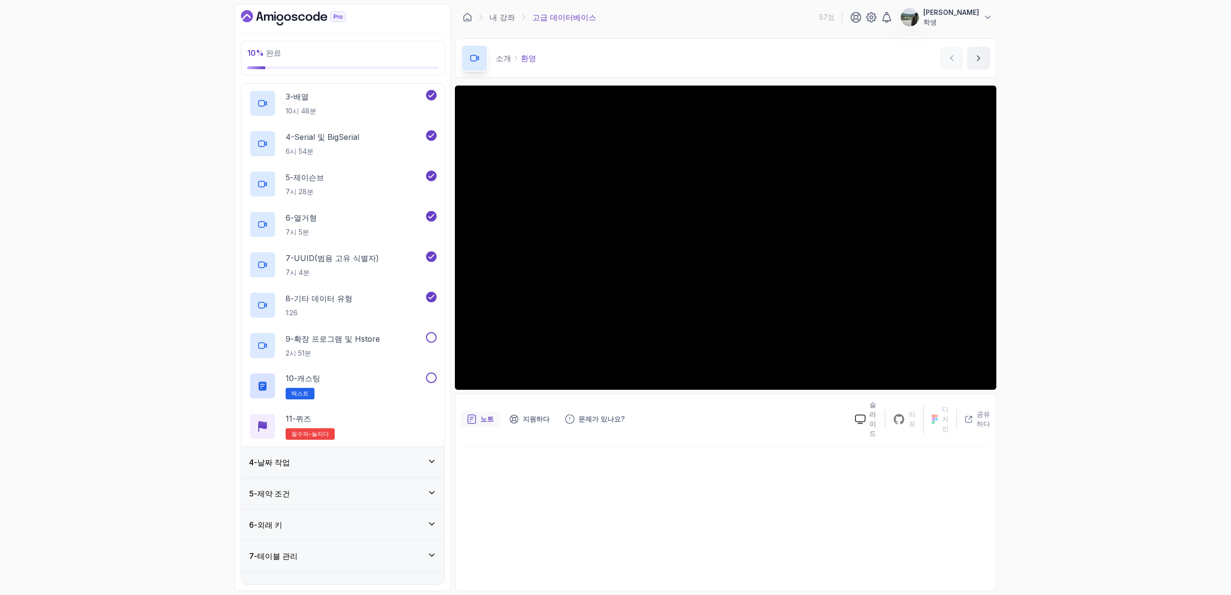
click at [370, 463] on div "4 - 날짜 작업" at bounding box center [343, 463] width 188 height 12
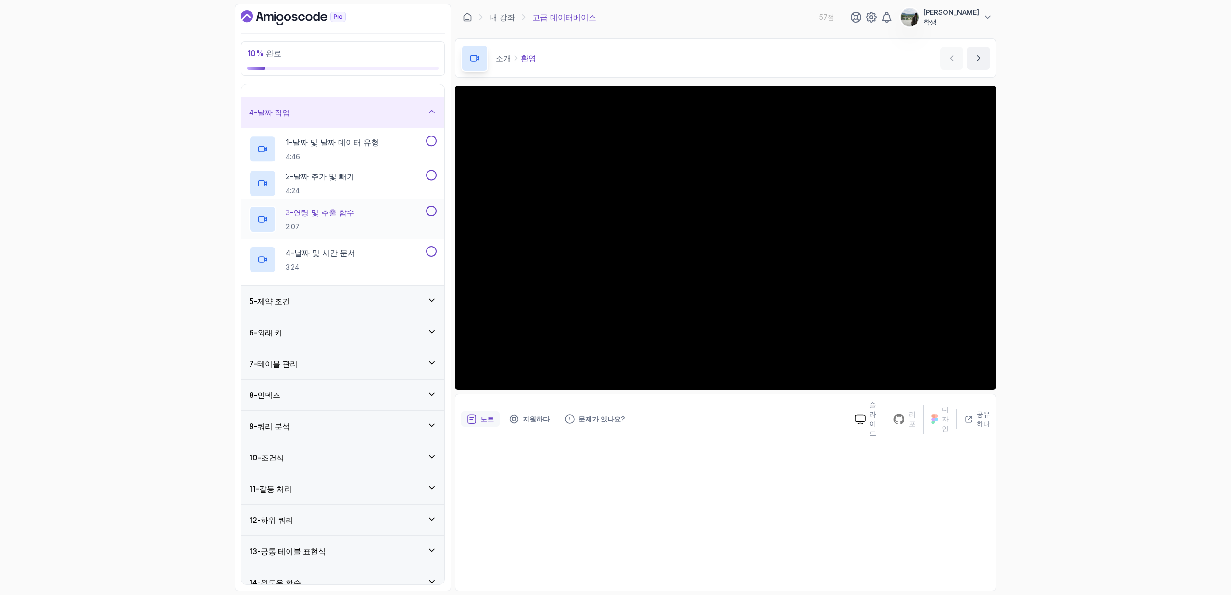
scroll to position [100, 0]
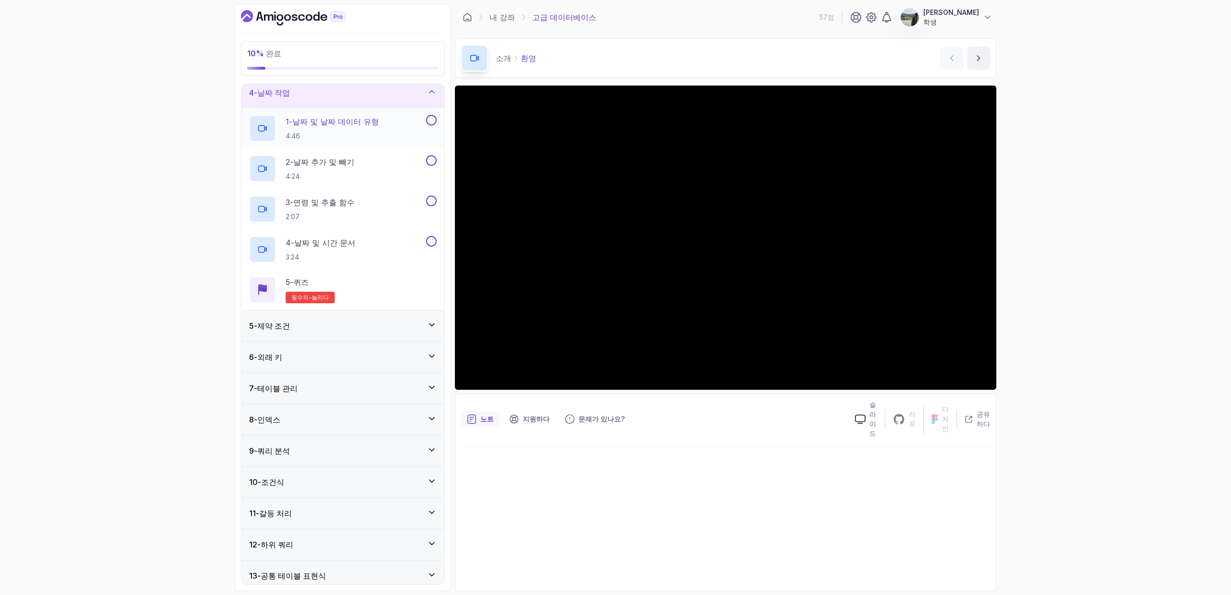
click at [370, 136] on p "4:46" at bounding box center [332, 136] width 93 height 10
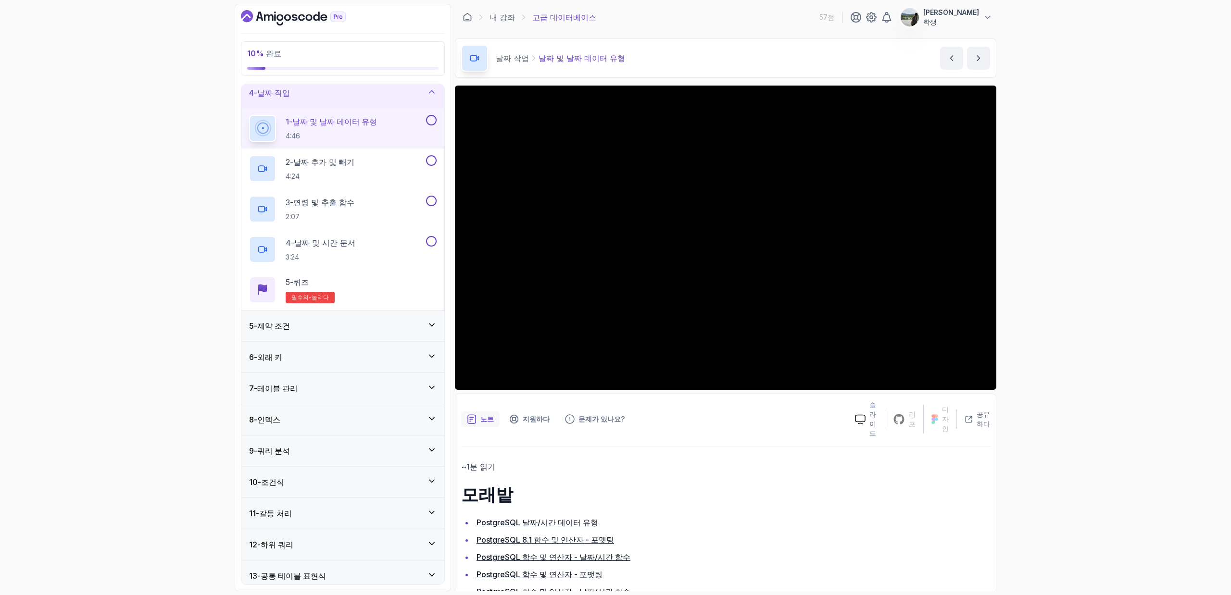
click at [412, 331] on div "5 - 제약 조건" at bounding box center [342, 326] width 203 height 31
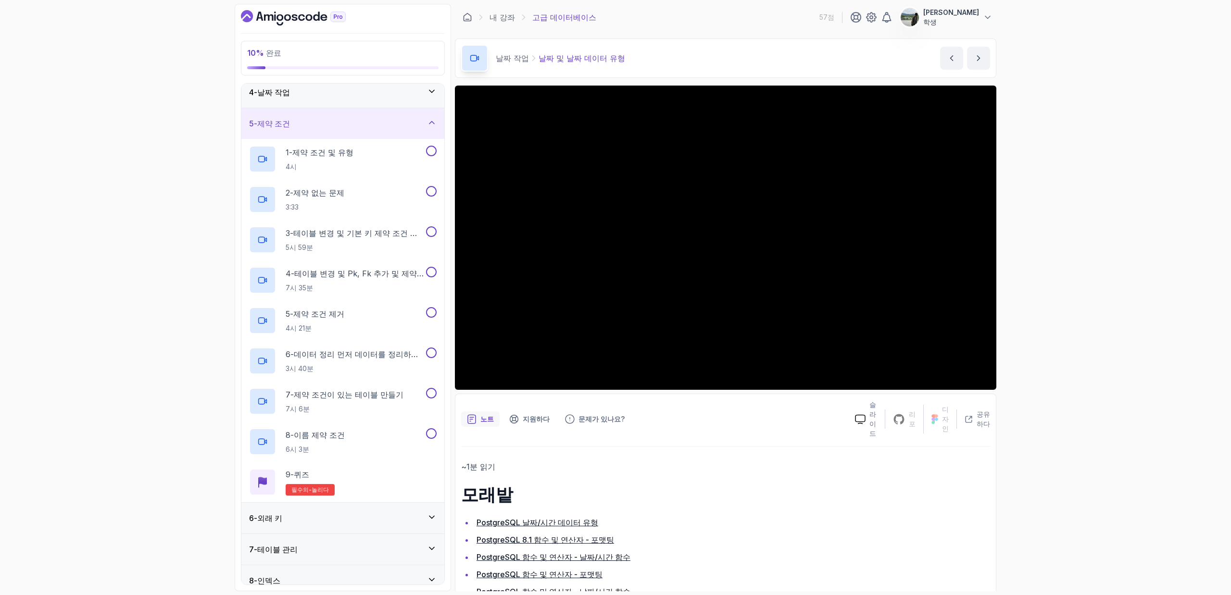
click at [427, 100] on div "4 - 날짜 작업" at bounding box center [342, 92] width 203 height 31
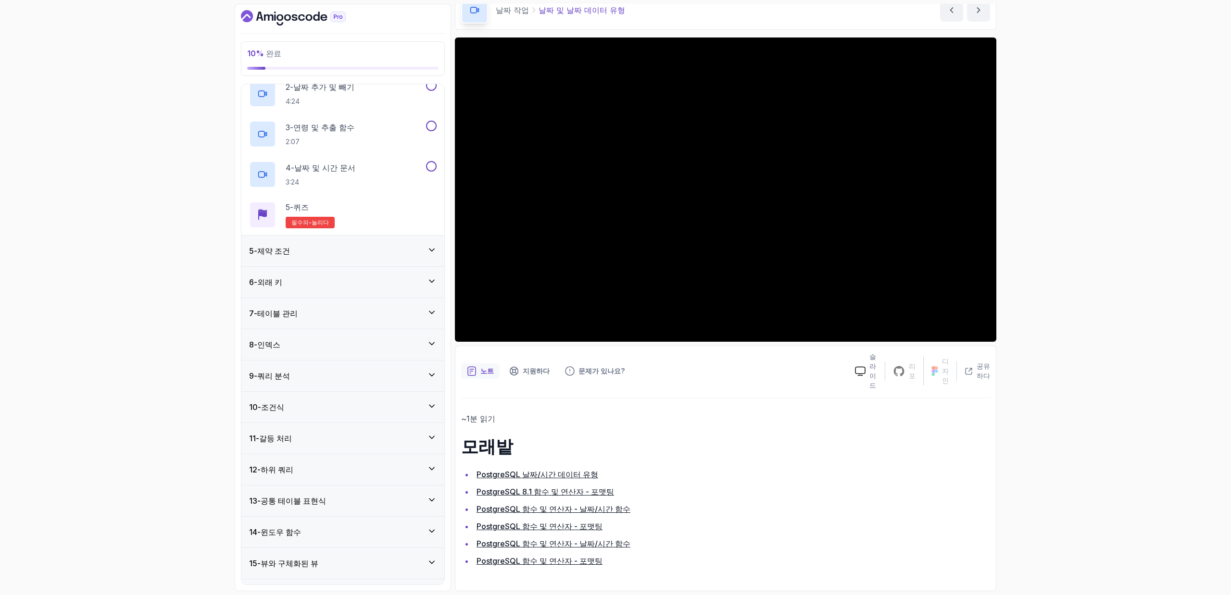
scroll to position [185, 0]
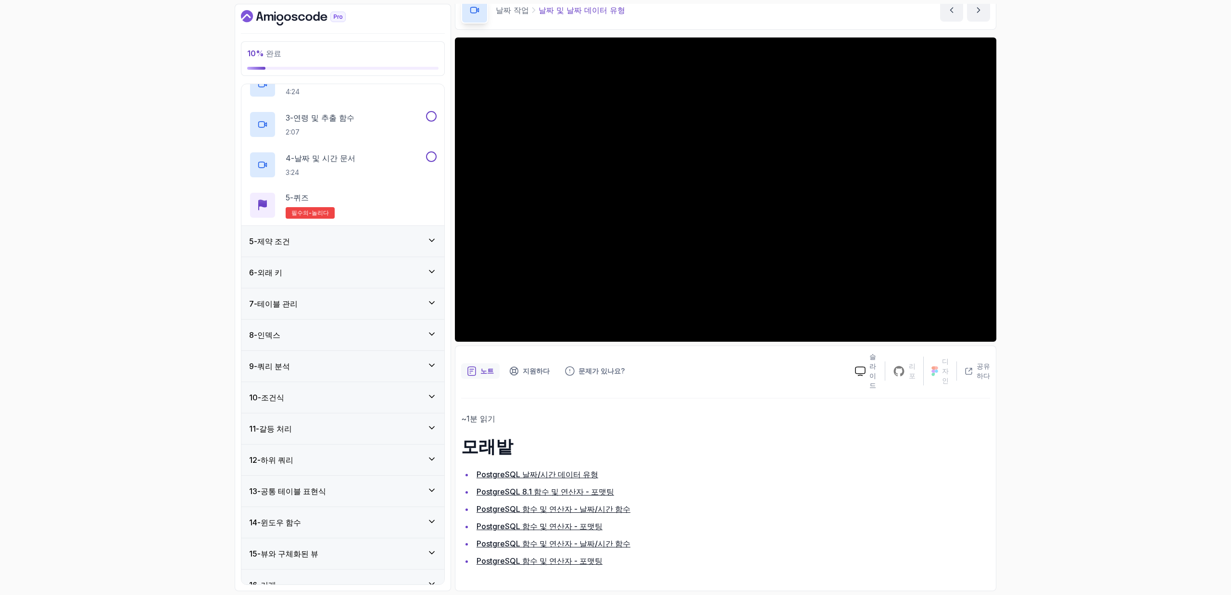
click at [420, 247] on div "5 - 제약 조건" at bounding box center [343, 242] width 188 height 12
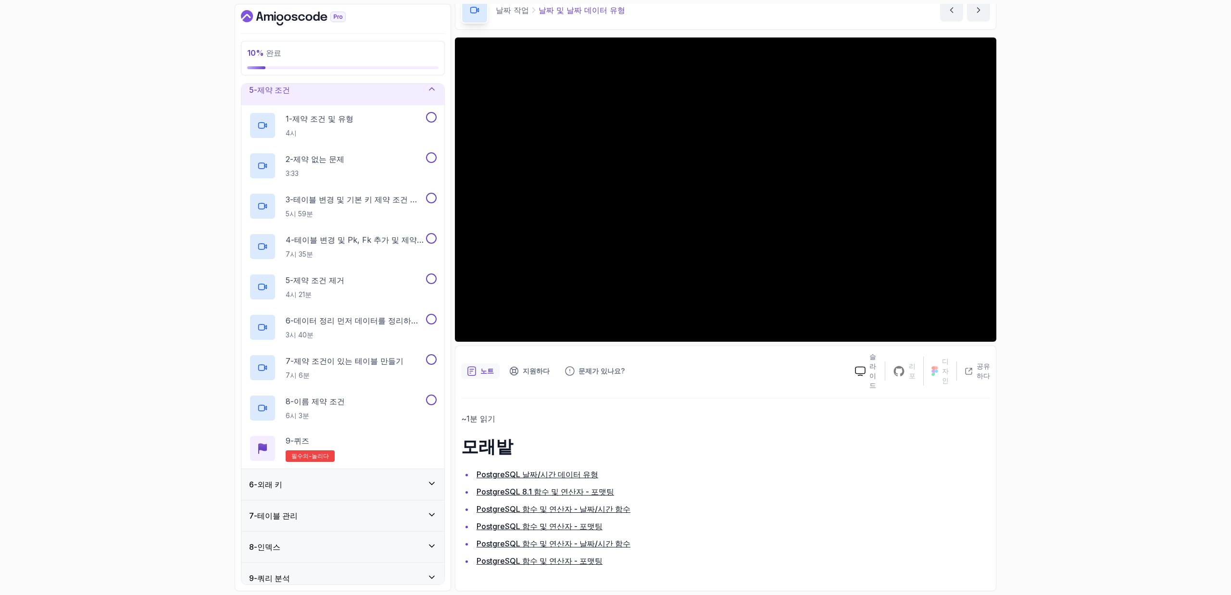
scroll to position [7, 0]
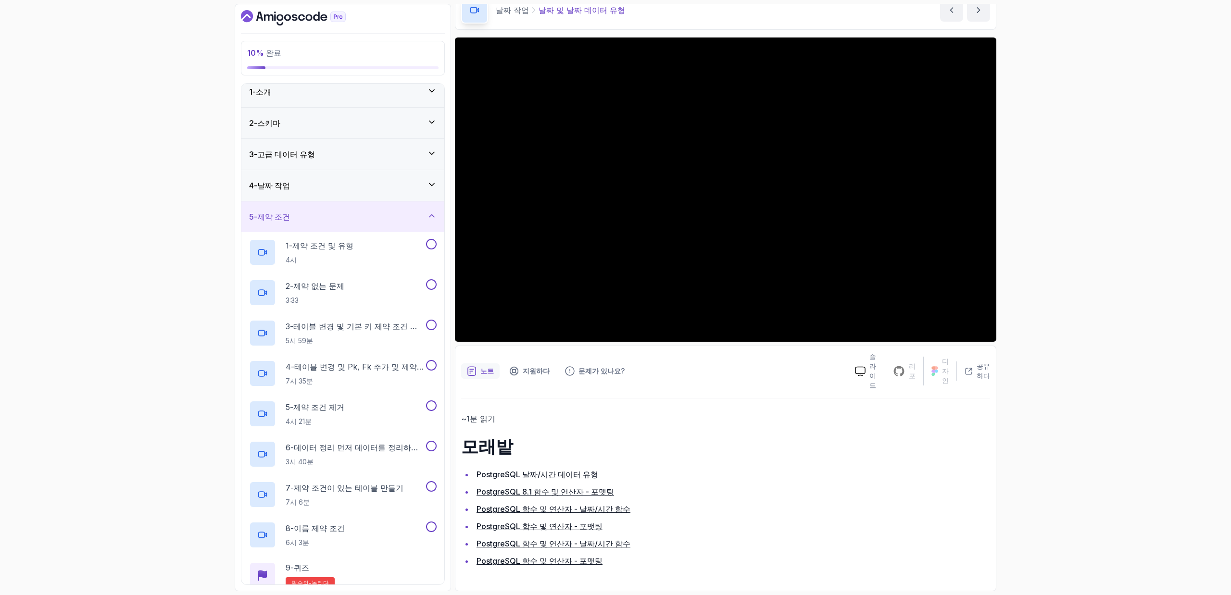
click at [381, 177] on div "4 - 날짜 작업" at bounding box center [342, 185] width 203 height 31
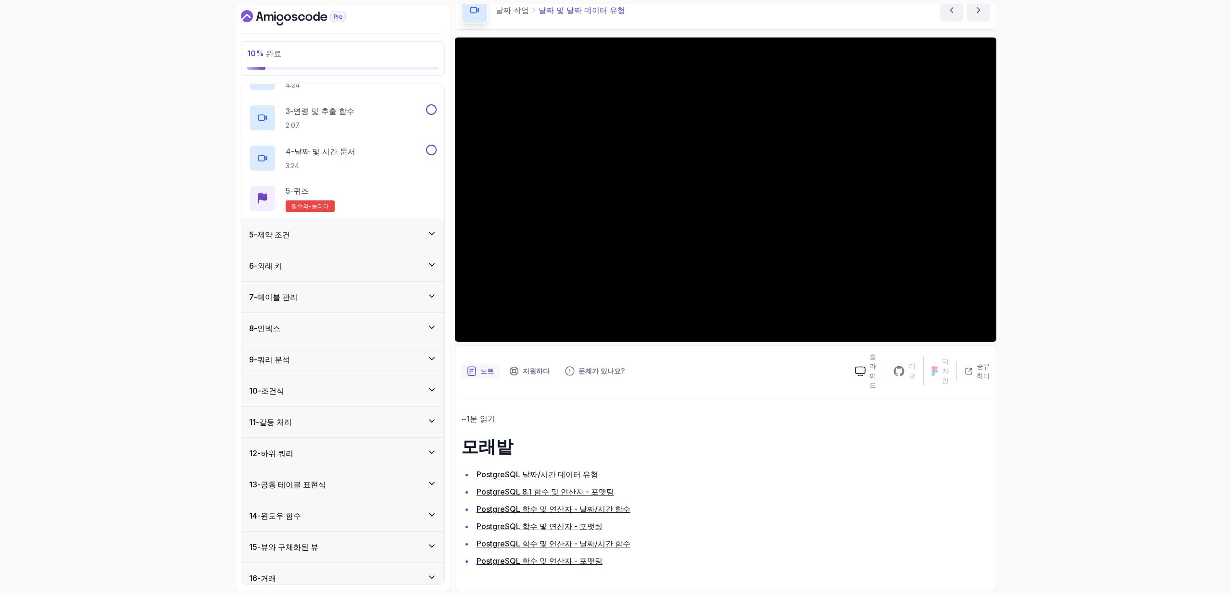
click at [364, 274] on div "6 - 외래 키" at bounding box center [342, 266] width 203 height 31
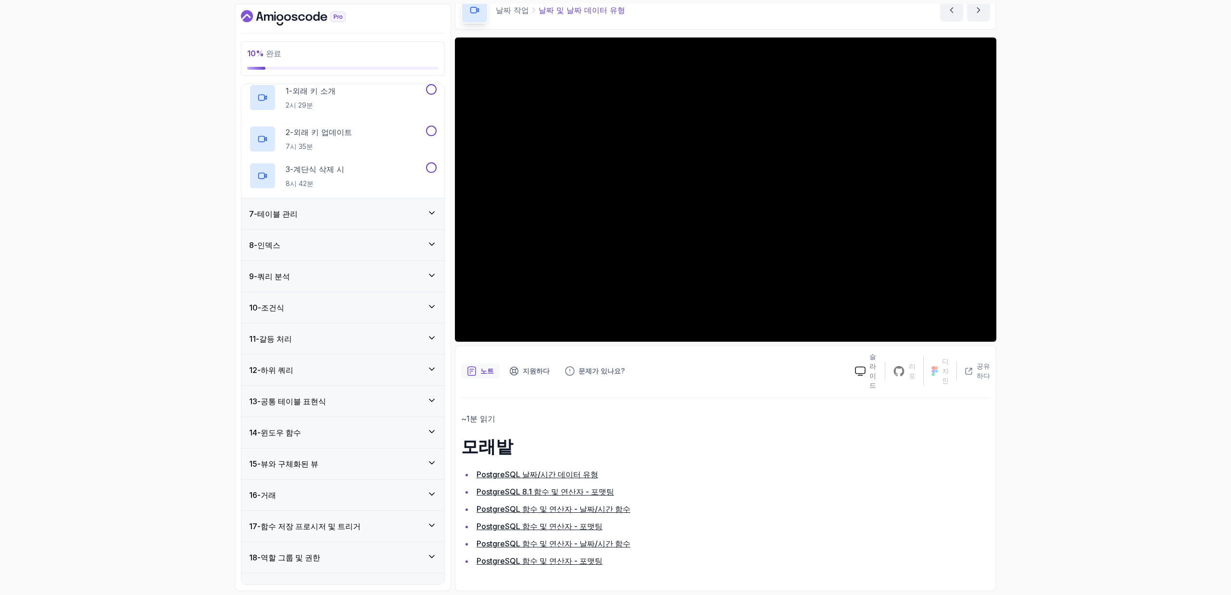
scroll to position [187, 0]
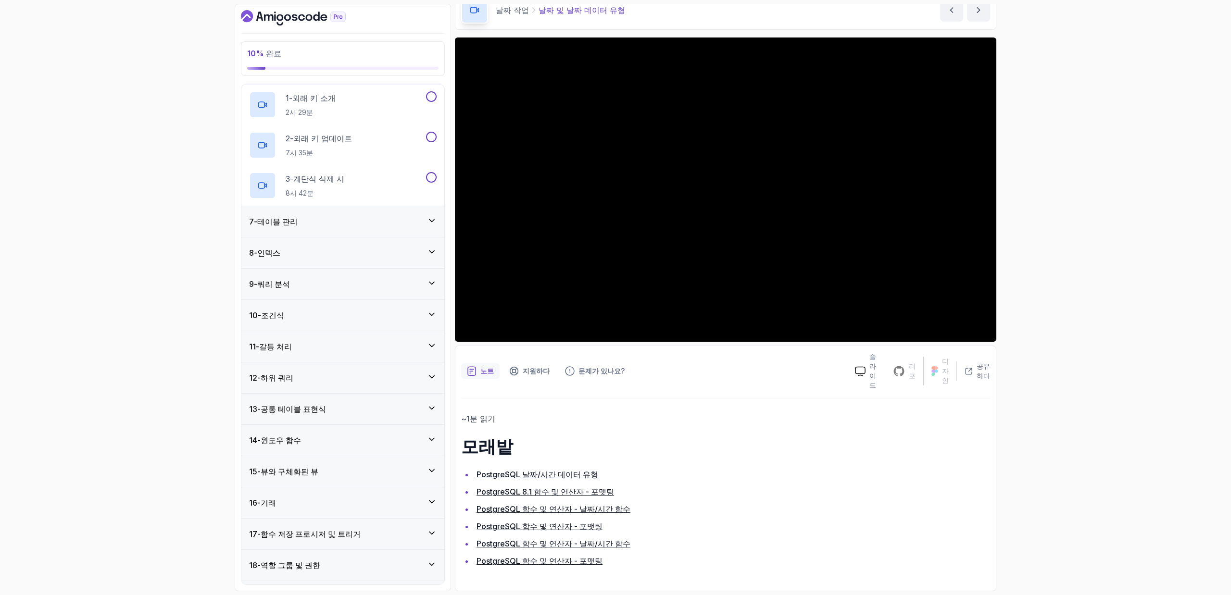
click at [415, 216] on div "7 - 테이블 관리" at bounding box center [343, 222] width 188 height 12
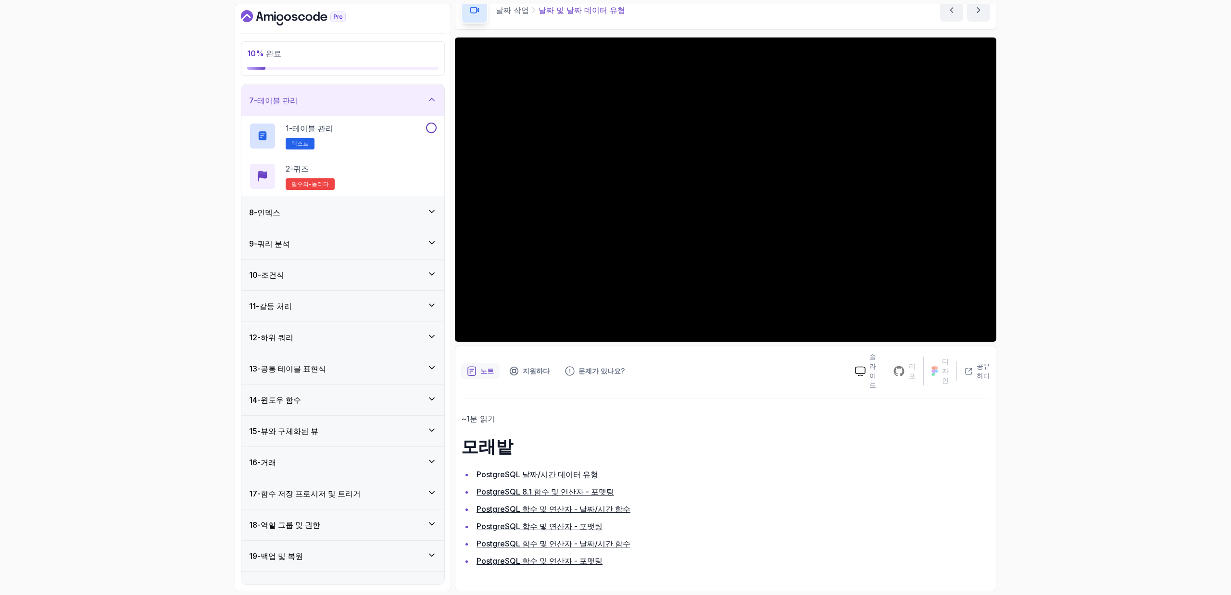
click at [415, 216] on div "8 - 인덱스" at bounding box center [343, 213] width 188 height 12
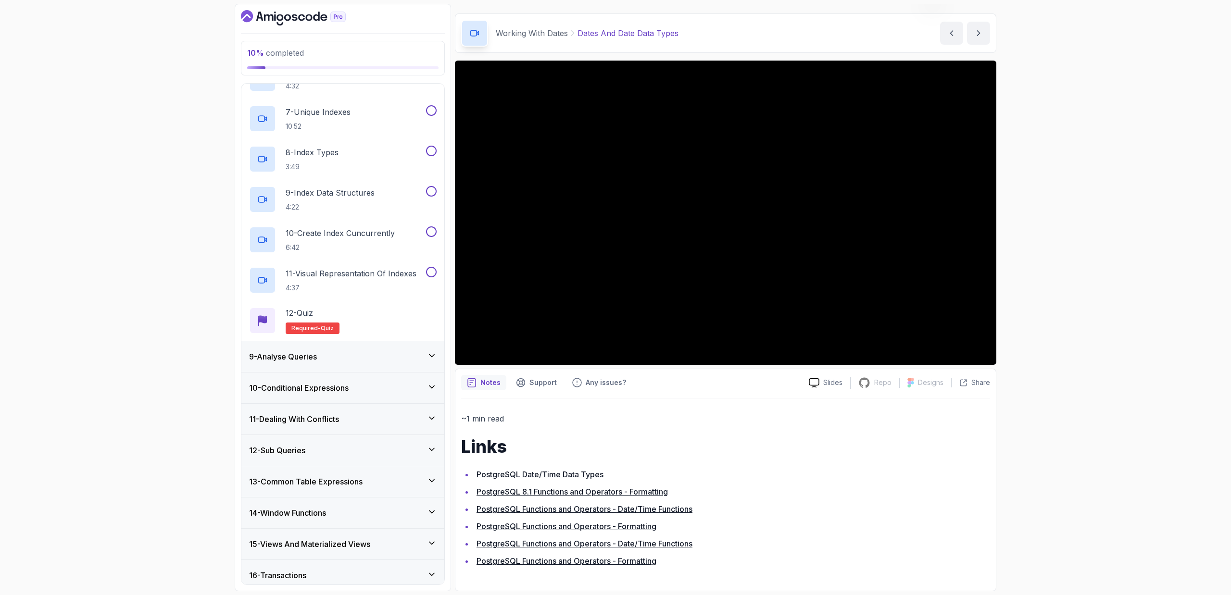
scroll to position [486, 0]
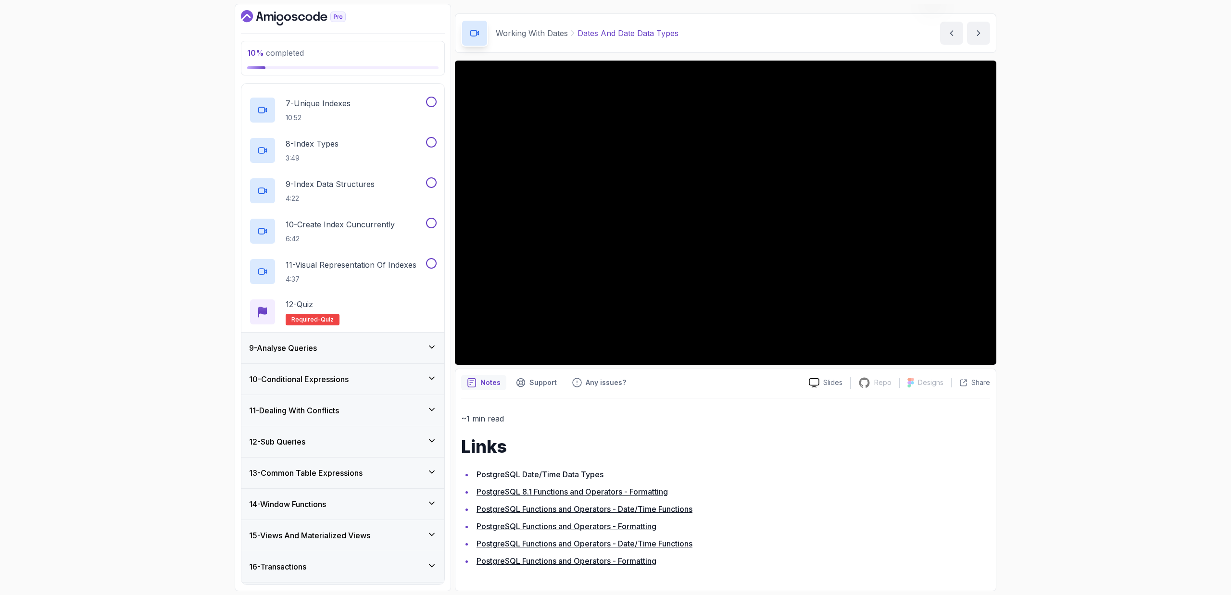
click at [65, 511] on div "10 % completed 1 - Intro 2 - Schemas 3 - Advanced Data Types 4 - Working With D…" at bounding box center [615, 297] width 1231 height 595
click at [331, 435] on div "12 - Sub Queries" at bounding box center [342, 442] width 203 height 31
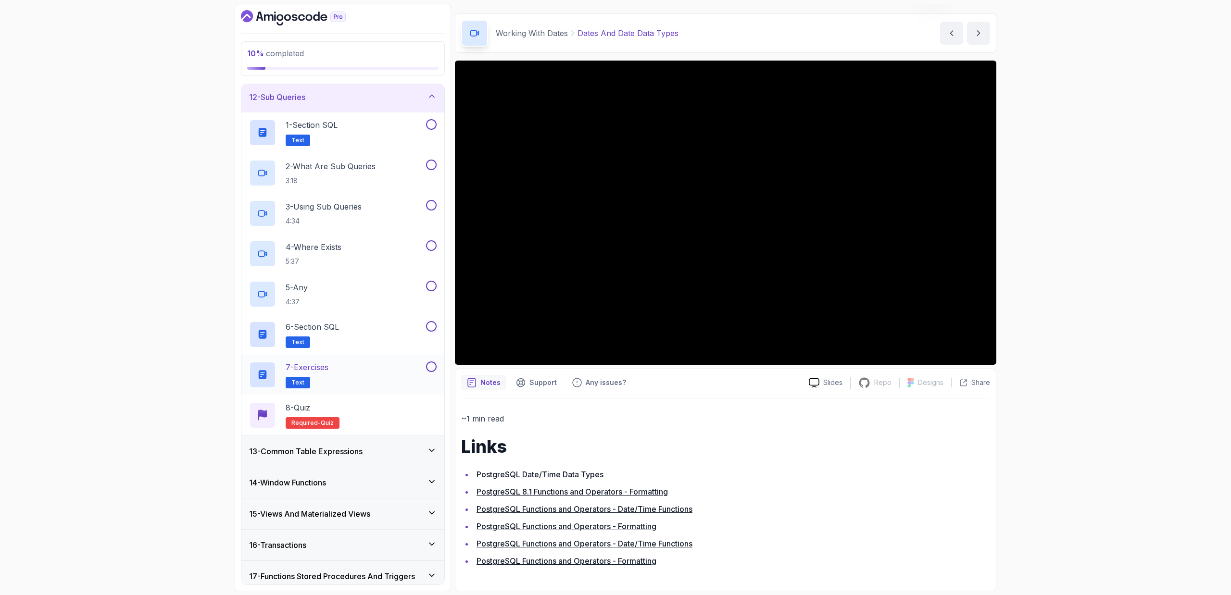
scroll to position [509, 0]
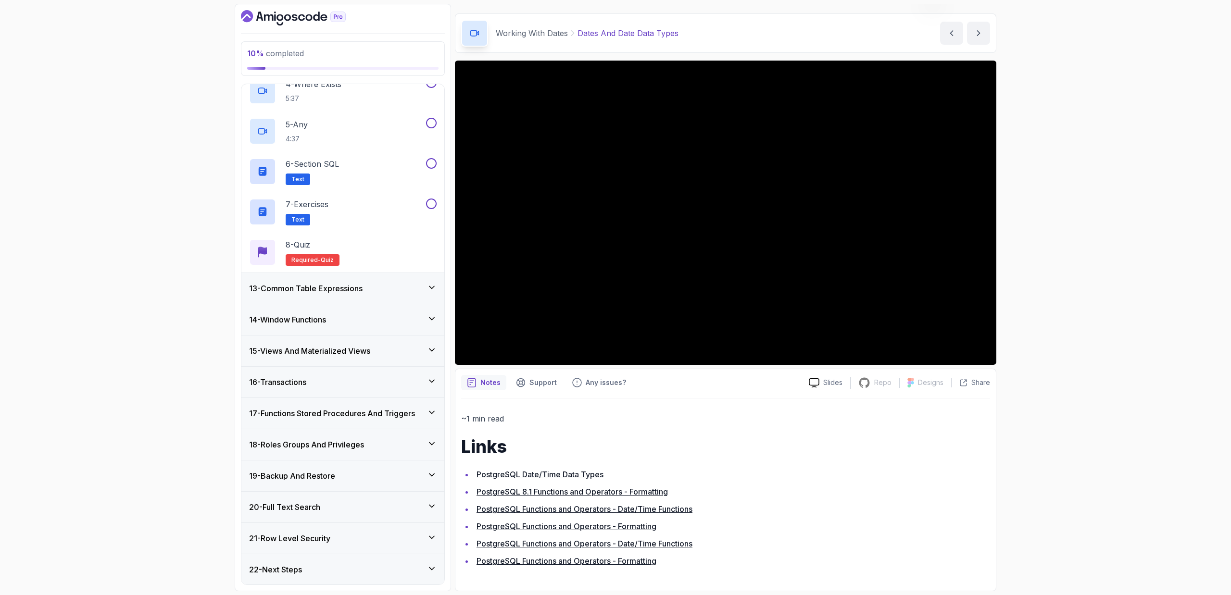
click at [303, 562] on div "22 - Next Steps" at bounding box center [342, 569] width 203 height 31
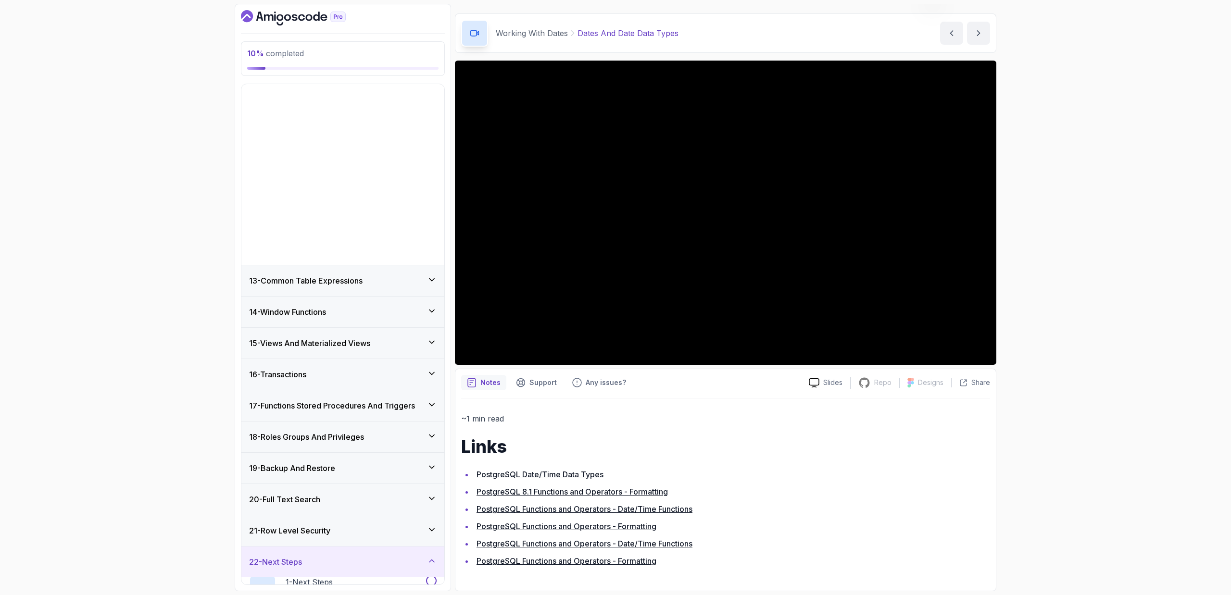
scroll to position [187, 0]
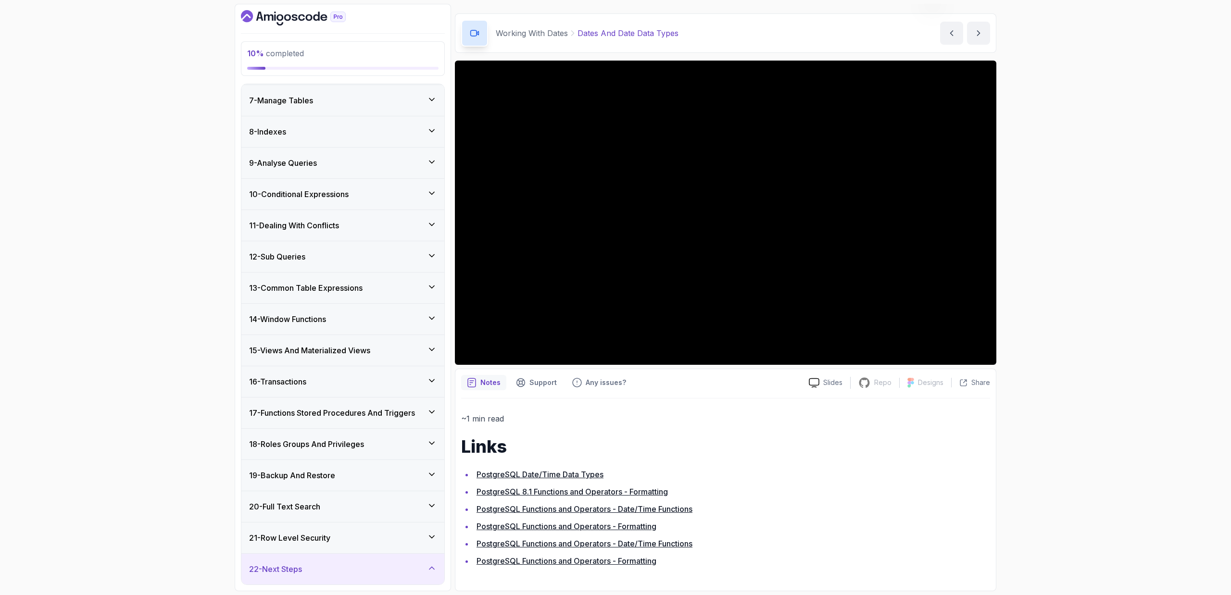
click at [315, 535] on h3 "21 - Row Level Security" at bounding box center [289, 538] width 81 height 12
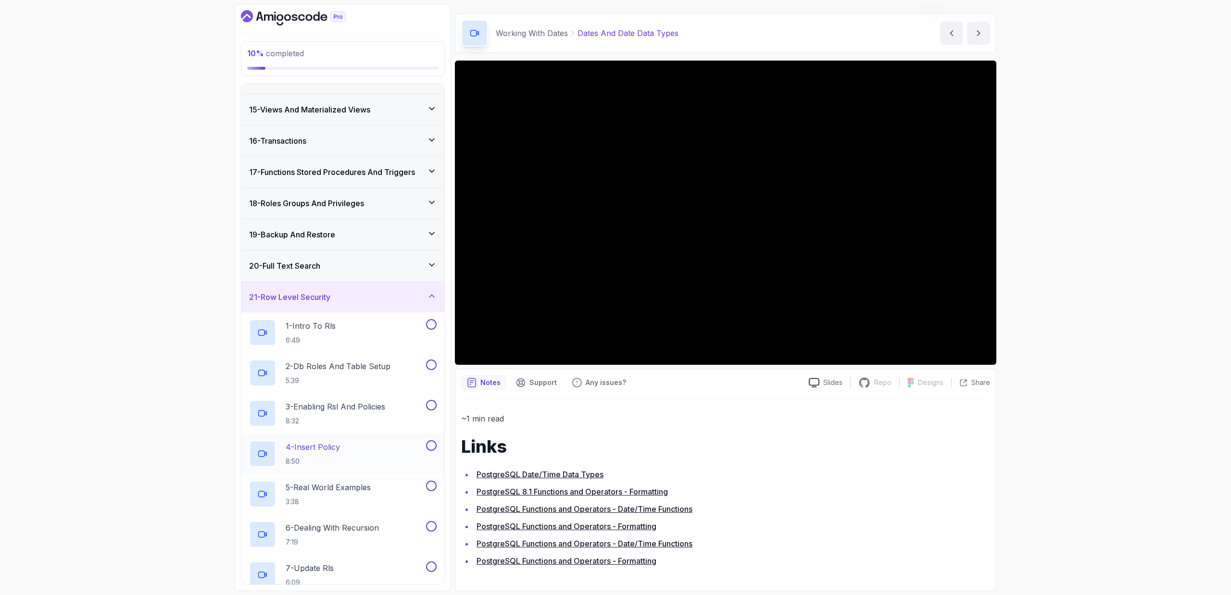
scroll to position [308, 0]
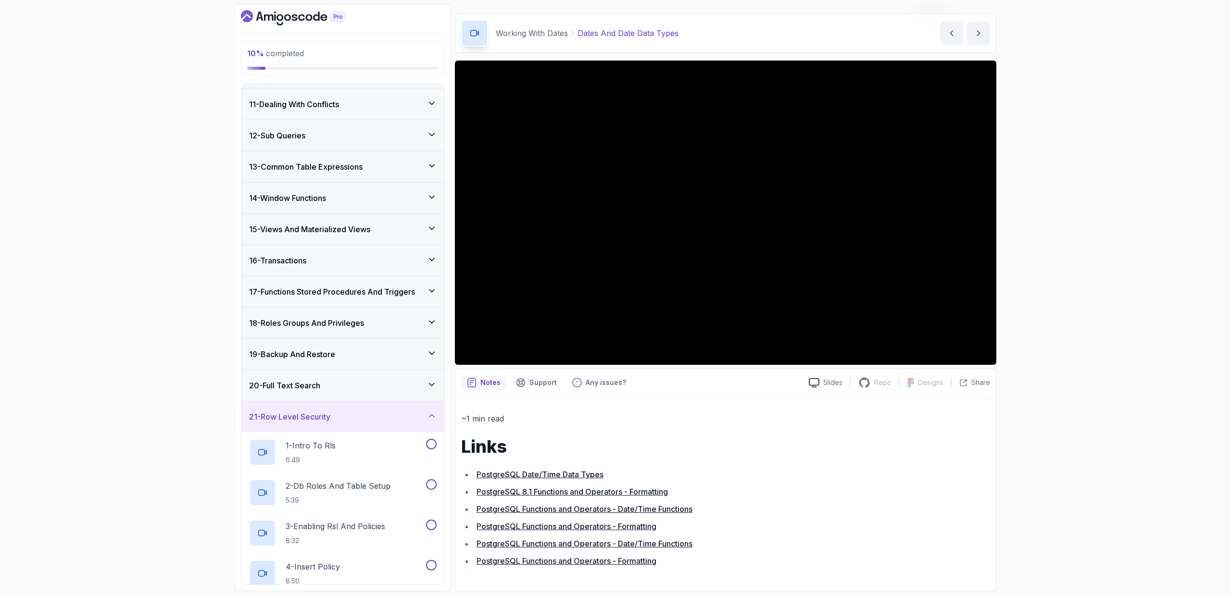
click at [363, 371] on div "20 - Full Text Search" at bounding box center [342, 385] width 203 height 31
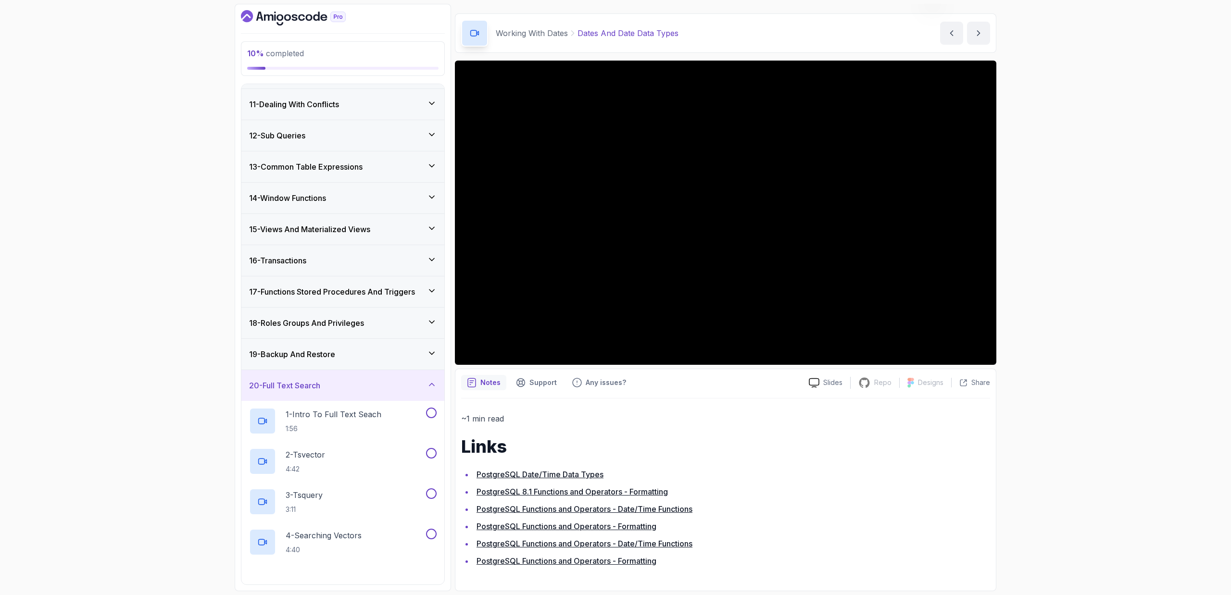
click at [367, 356] on div "19 - Backup And Restore" at bounding box center [343, 355] width 188 height 12
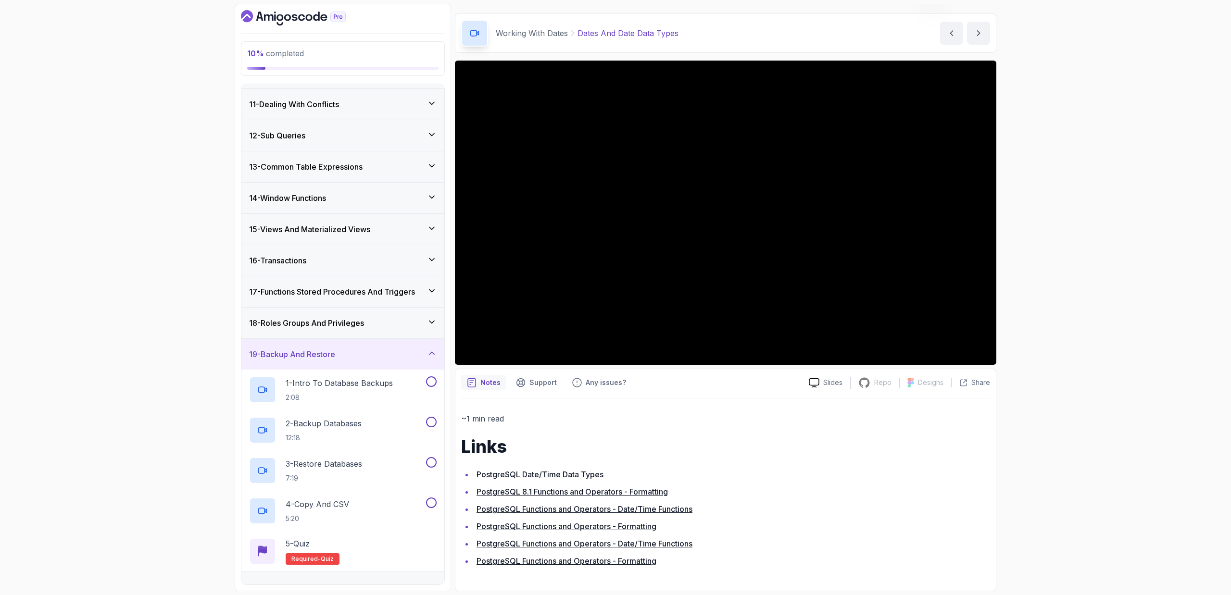
click at [384, 299] on div "17 - Functions Stored Procedures And Triggers" at bounding box center [342, 291] width 203 height 31
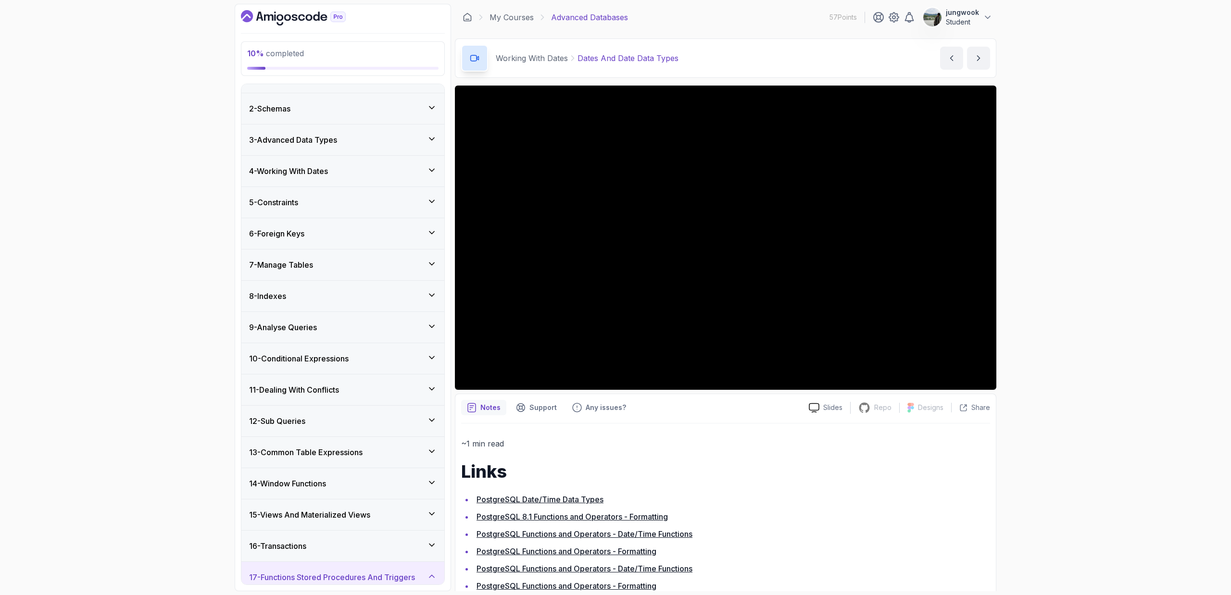
scroll to position [0, 0]
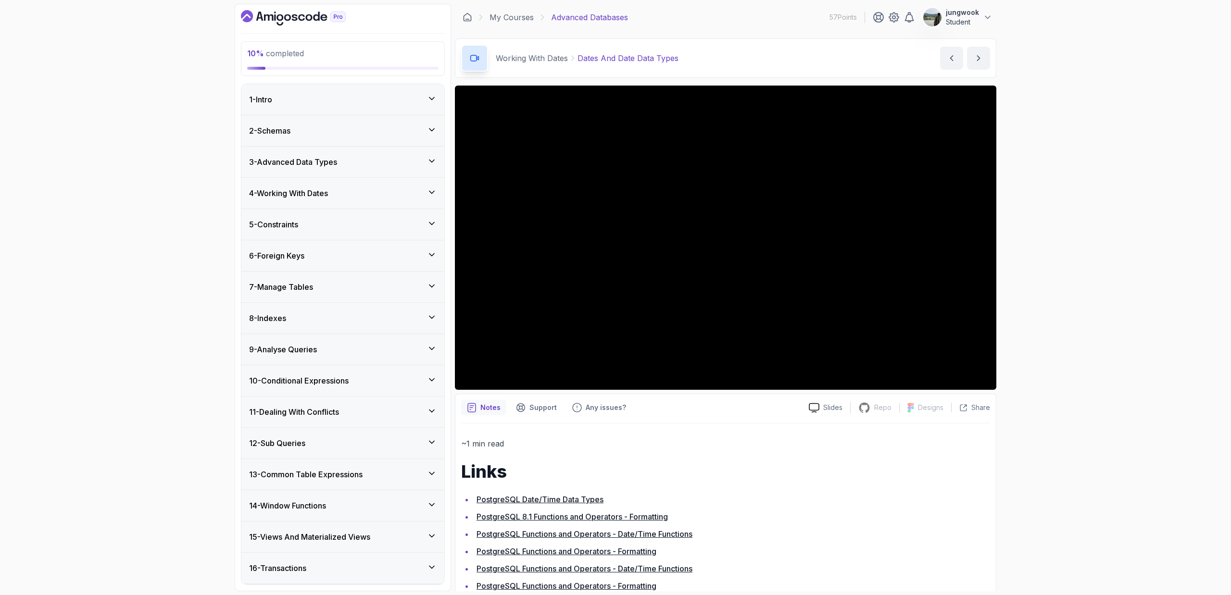
click at [358, 289] on div "7 - Manage Tables" at bounding box center [343, 287] width 188 height 12
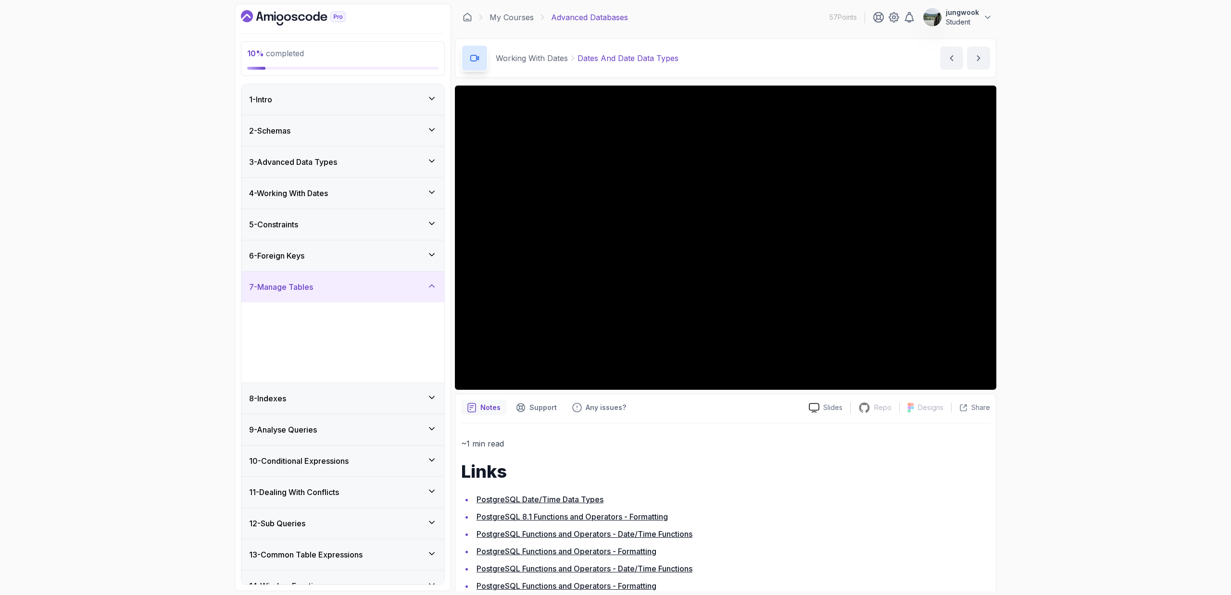
click at [377, 245] on div "6 - Foreign Keys" at bounding box center [342, 255] width 203 height 31
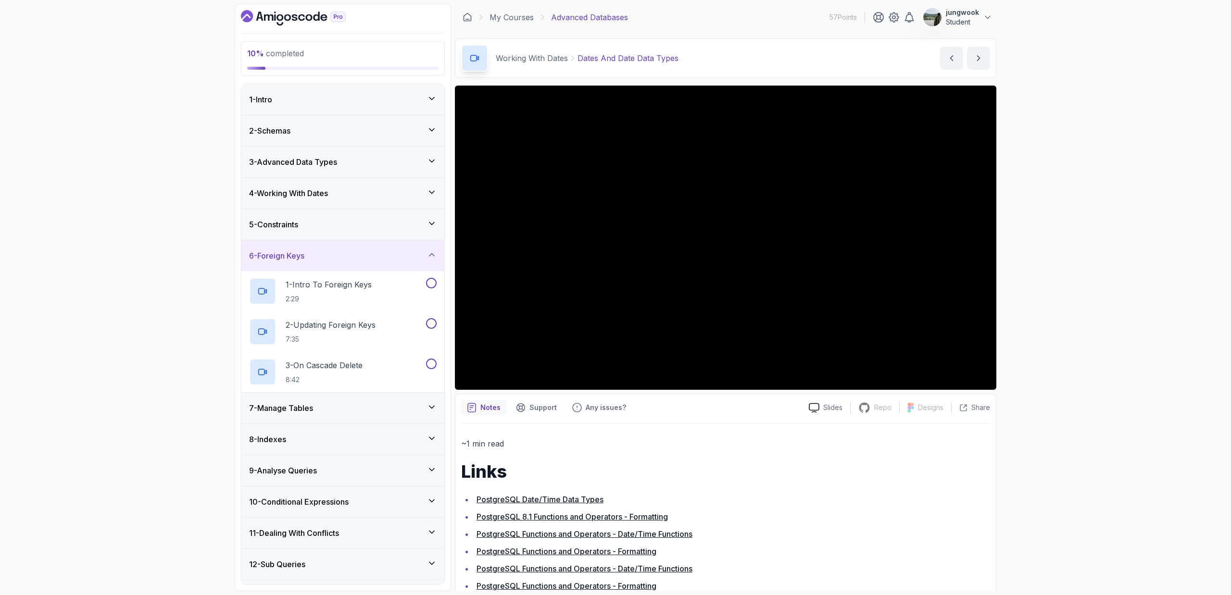
click at [385, 219] on div "5 - Constraints" at bounding box center [343, 225] width 188 height 12
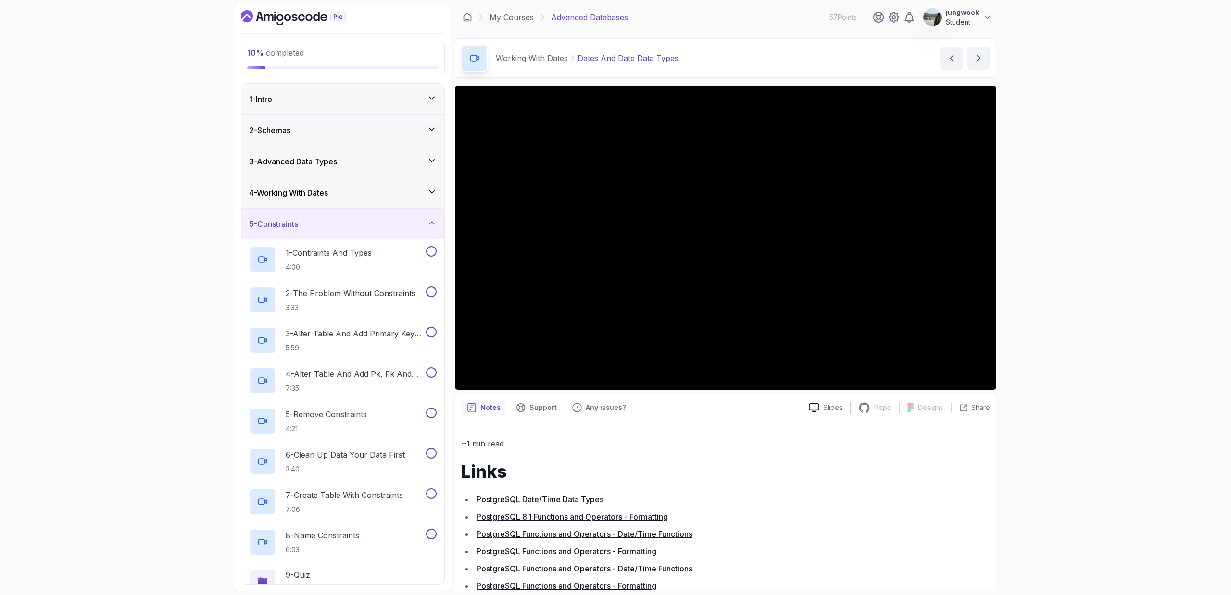
click at [425, 199] on div "4 - Working With Dates" at bounding box center [342, 192] width 203 height 31
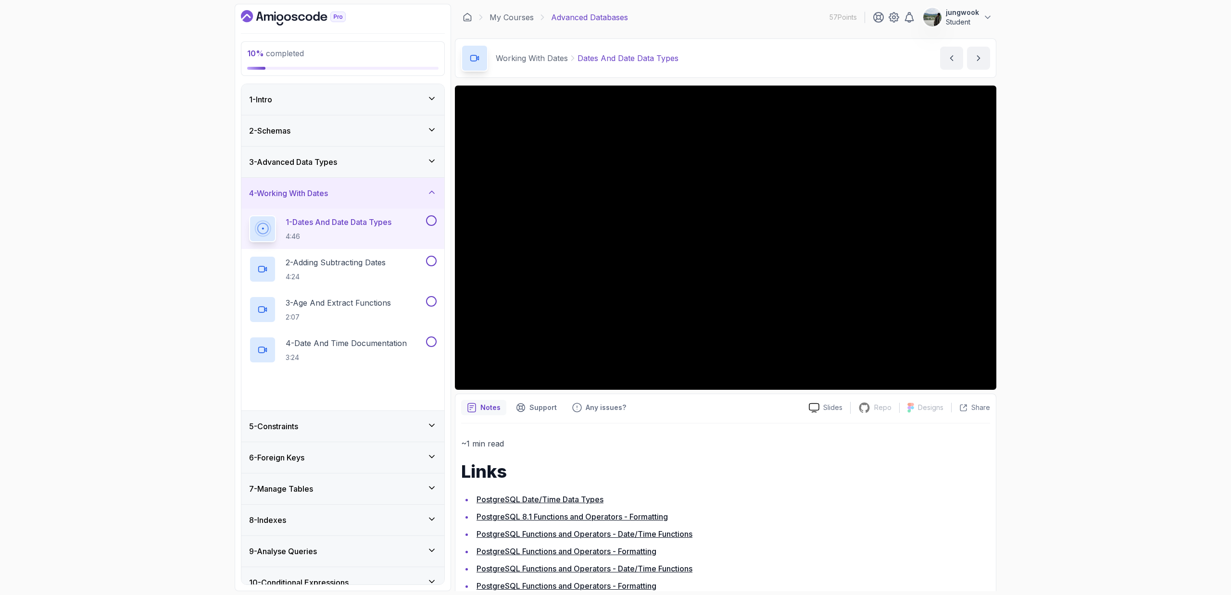
click at [421, 157] on div "3 - Advanced Data Types" at bounding box center [343, 162] width 188 height 12
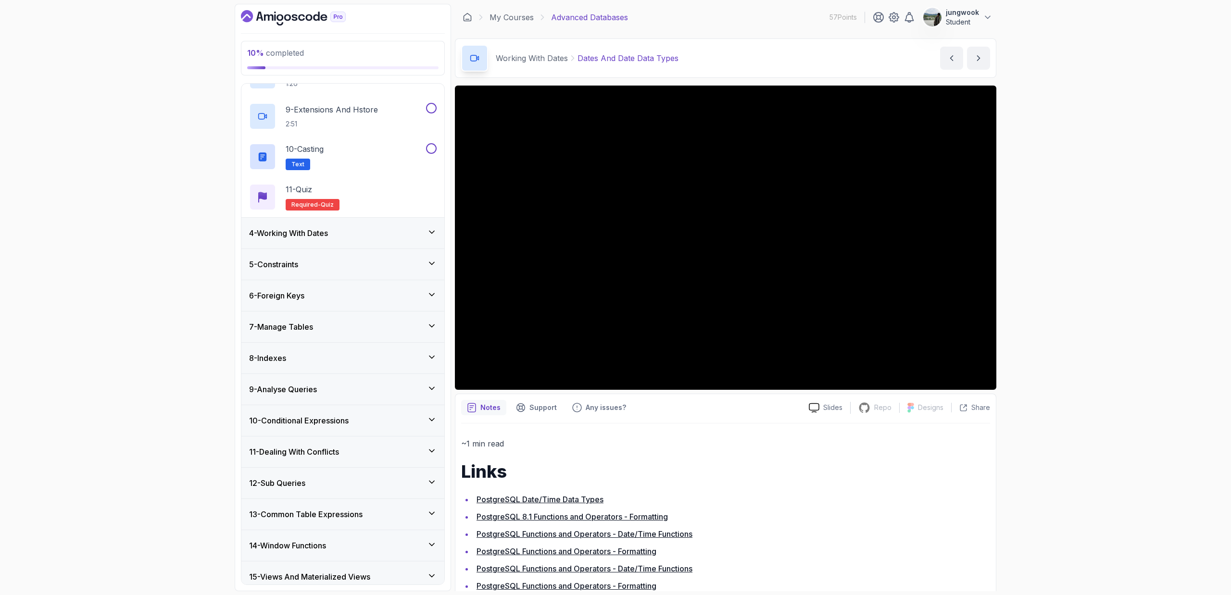
click at [401, 238] on div "4 - Working With Dates" at bounding box center [343, 233] width 188 height 12
